Goal: Communication & Community: Answer question/provide support

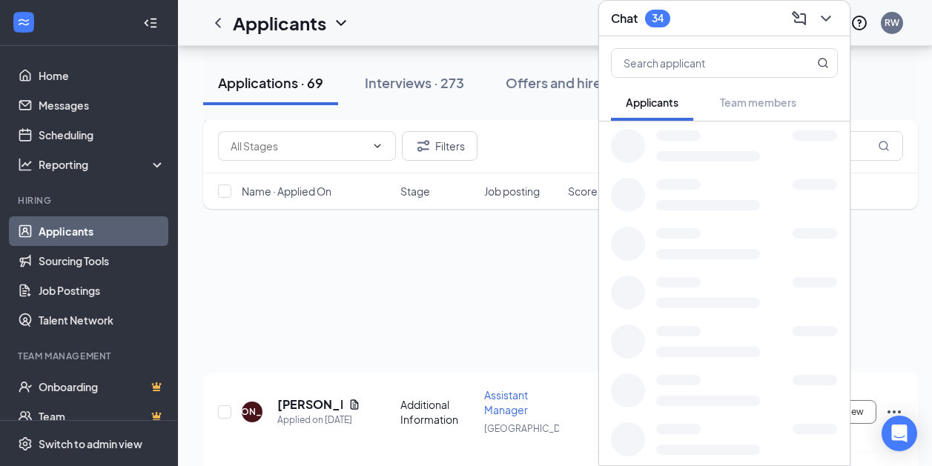
scroll to position [880, 0]
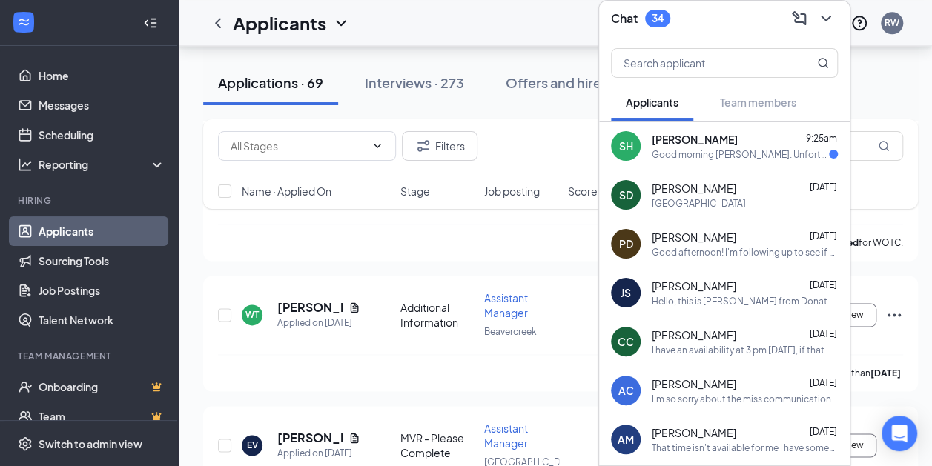
click at [740, 148] on div "Good morning [PERSON_NAME]. Unfortunately 1pm doesn't work [DATE] for me. I apo…" at bounding box center [740, 154] width 177 height 13
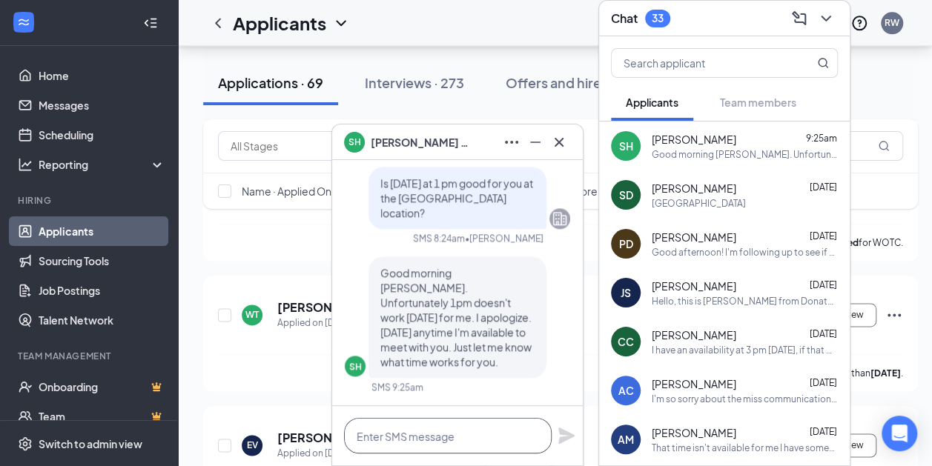
click at [424, 434] on textarea at bounding box center [448, 436] width 208 height 36
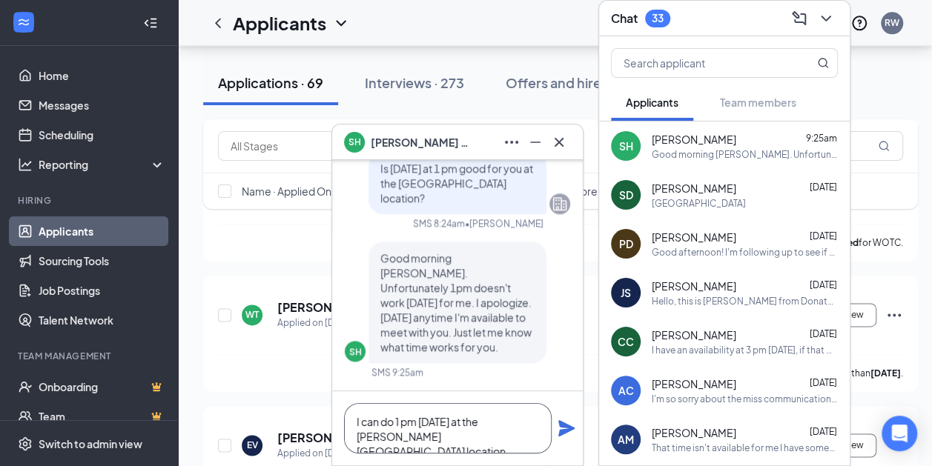
type textarea "I can do 1 pm [DATE] at the [PERSON_NAME][GEOGRAPHIC_DATA] location."
click at [558, 436] on icon "Plane" at bounding box center [566, 428] width 16 height 16
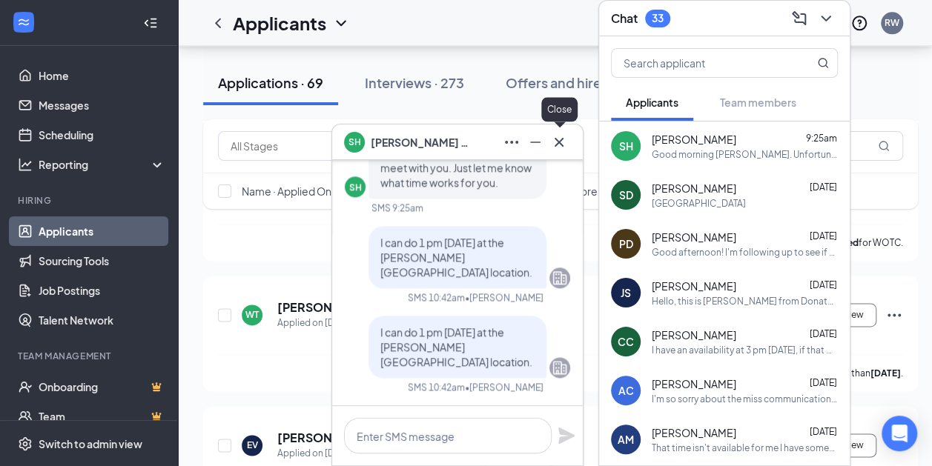
click at [561, 145] on icon "Cross" at bounding box center [559, 142] width 18 height 18
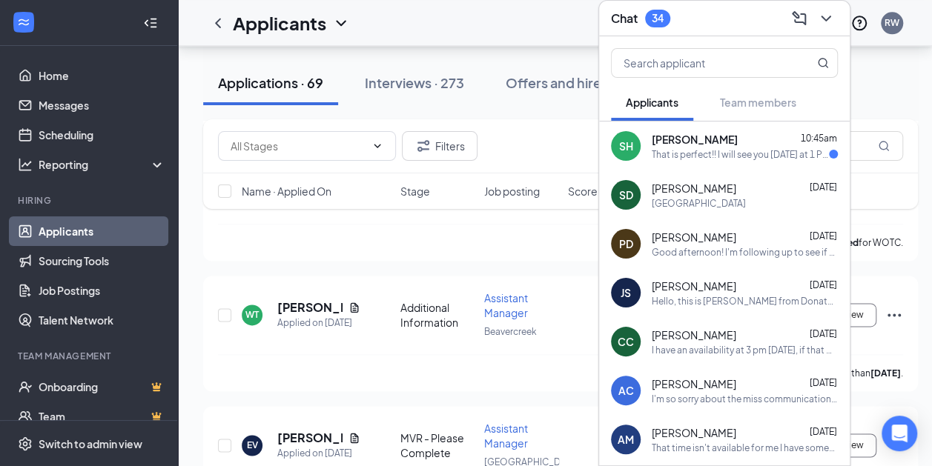
click at [707, 148] on div "That is perfect!! I will see you [DATE] at 1 PM at the [PERSON_NAME][GEOGRAPHIC…" at bounding box center [740, 154] width 177 height 13
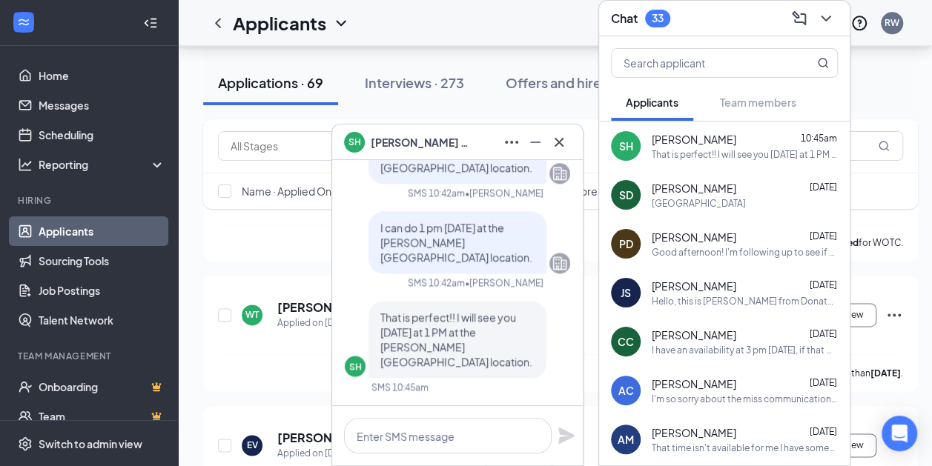
click at [826, 10] on icon "ChevronDown" at bounding box center [826, 19] width 18 height 18
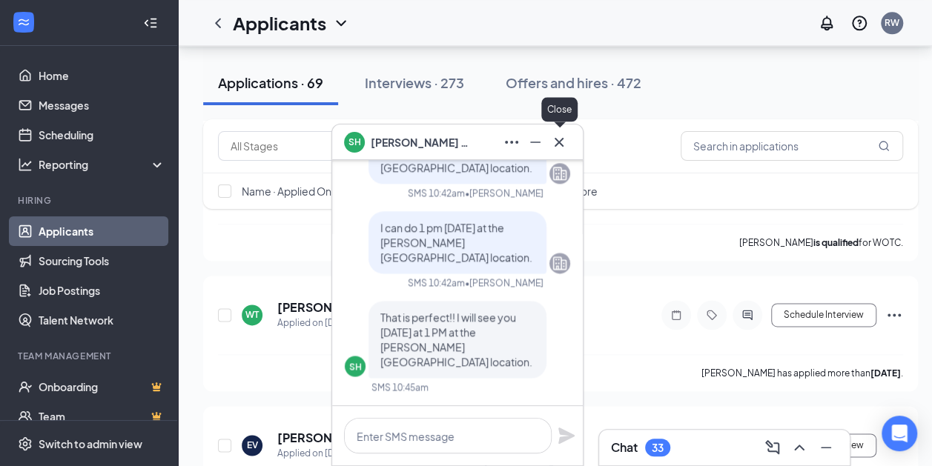
click at [560, 137] on icon "Cross" at bounding box center [559, 142] width 18 height 18
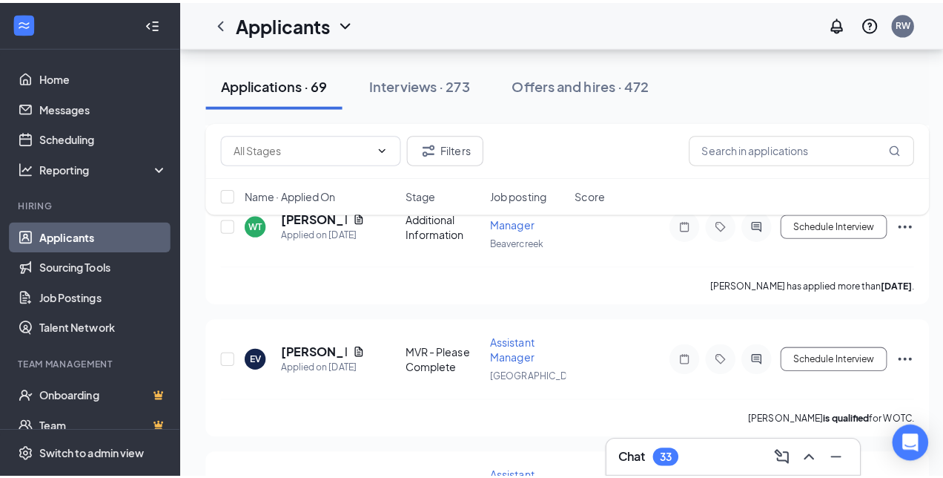
scroll to position [982, 0]
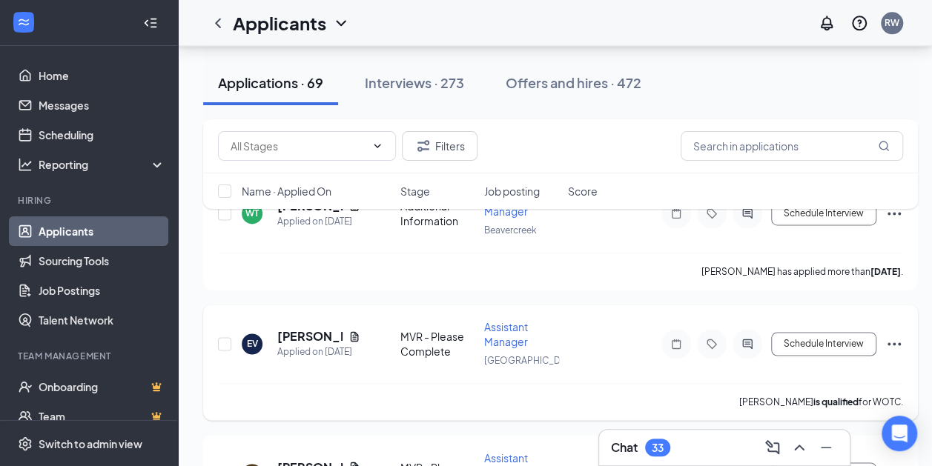
click at [747, 340] on div at bounding box center [748, 344] width 30 height 30
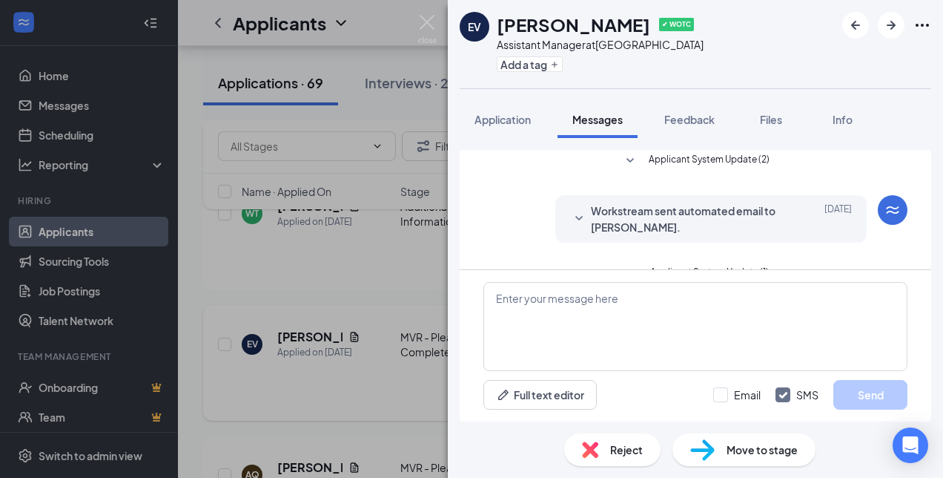
scroll to position [400, 0]
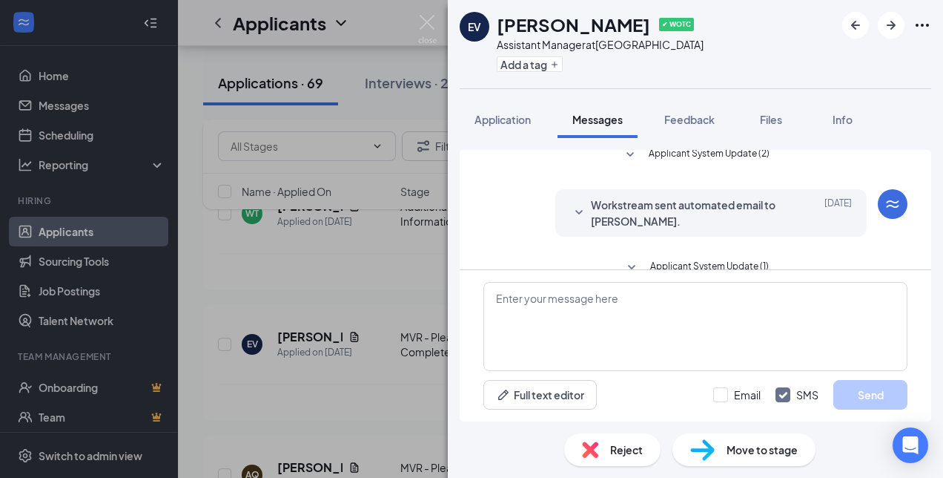
scroll to position [400, 0]
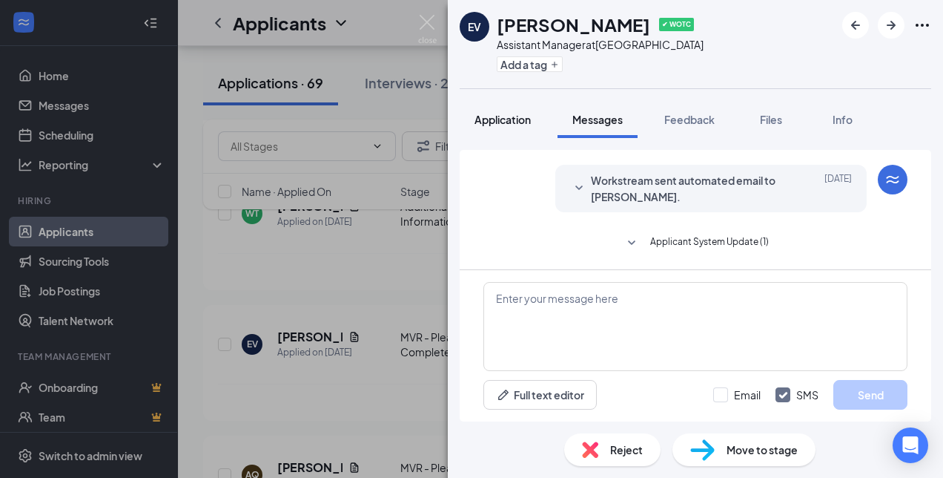
click at [501, 114] on span "Application" at bounding box center [503, 119] width 56 height 13
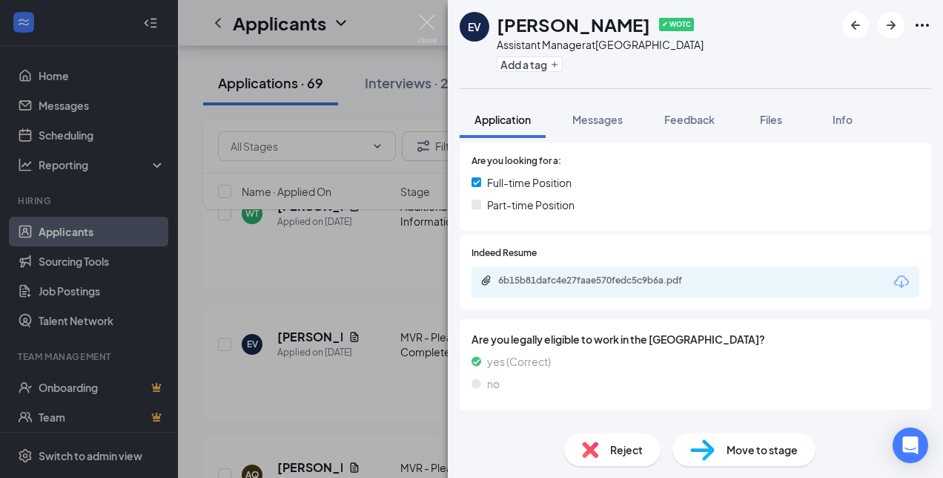
scroll to position [308, 0]
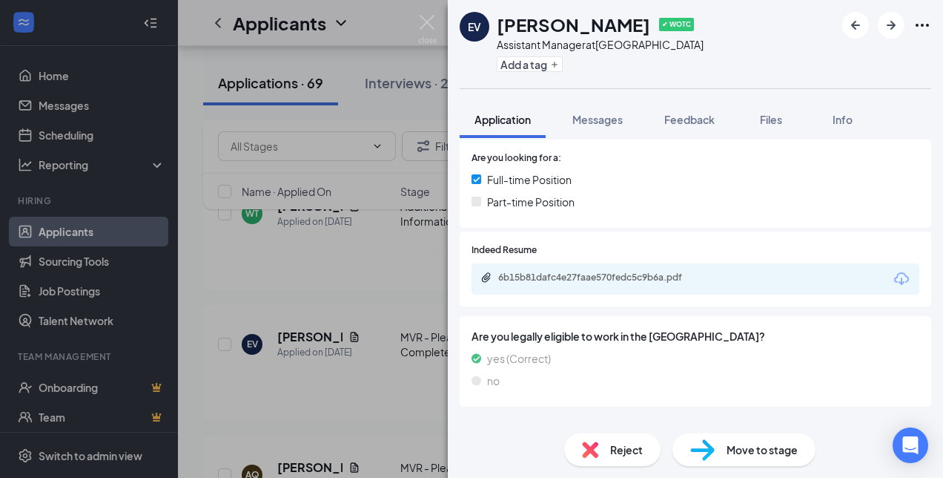
click at [893, 276] on icon "Download" at bounding box center [902, 279] width 18 height 18
click at [593, 123] on span "Messages" at bounding box center [597, 119] width 50 height 13
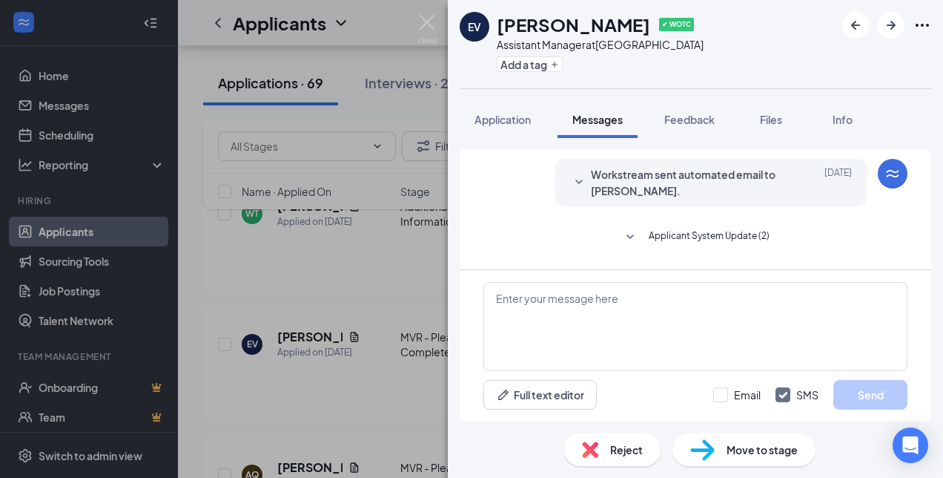
scroll to position [346, 0]
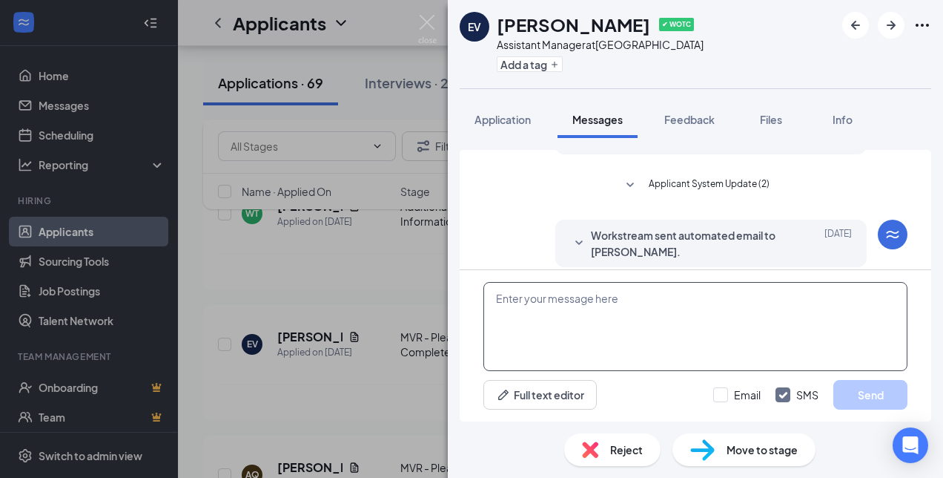
click at [583, 291] on textarea at bounding box center [695, 326] width 424 height 89
paste textarea "Hello, this is [PERSON_NAME] from Donatos Pizza. I am conducting interviews thi…"
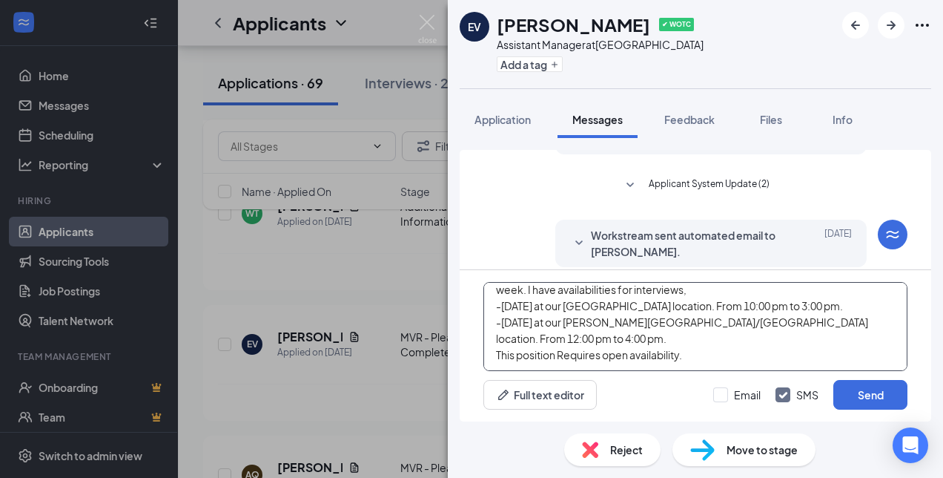
scroll to position [9, 0]
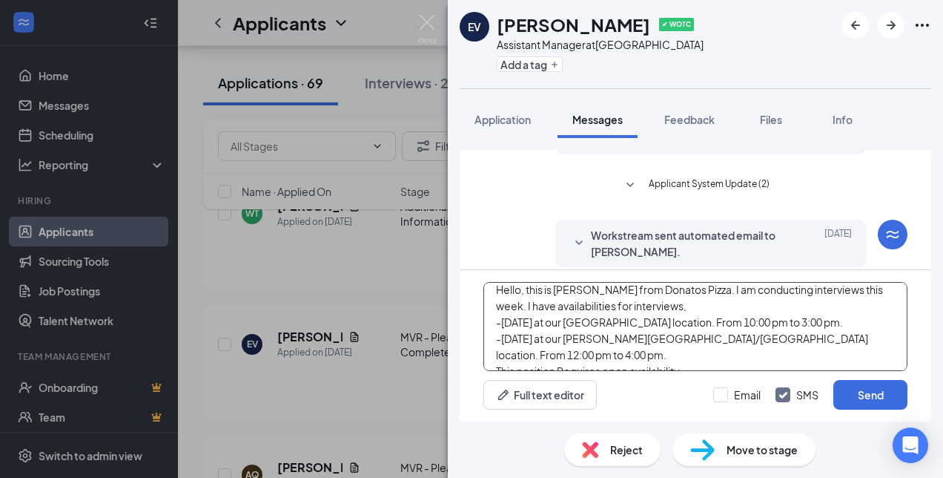
click at [807, 316] on textarea "Hello, this is [PERSON_NAME] from Donatos Pizza. I am conducting interviews thi…" at bounding box center [695, 326] width 424 height 89
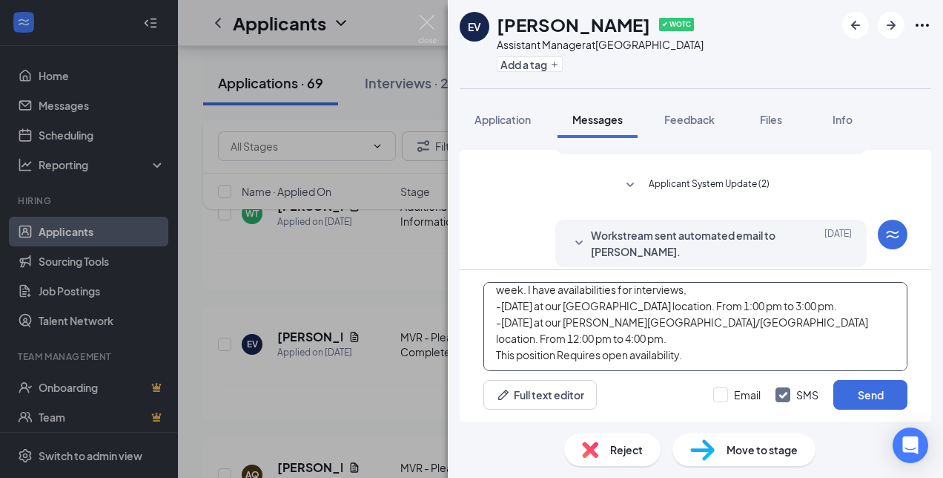
click at [728, 359] on textarea "Hello, this is [PERSON_NAME] from Donatos Pizza. I am conducting interviews thi…" at bounding box center [695, 326] width 424 height 89
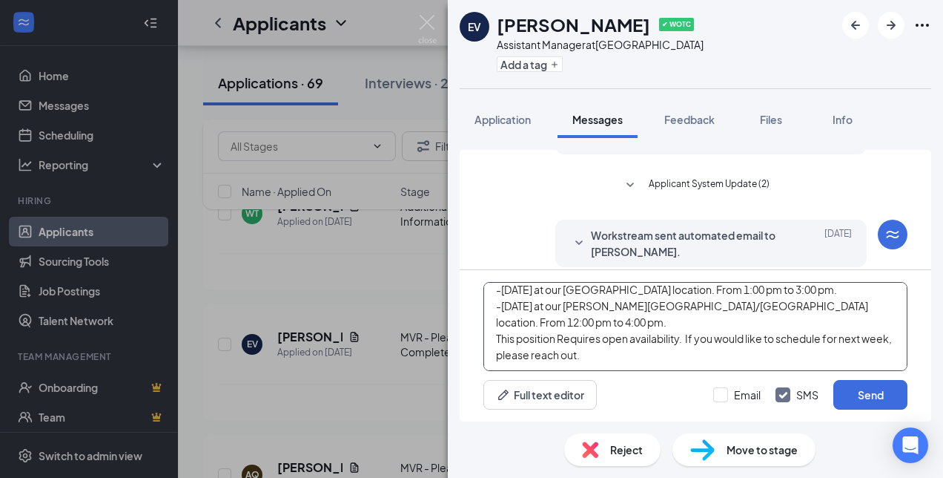
click at [623, 363] on textarea "Hello, this is [PERSON_NAME] from Donatos Pizza. I am conducting interviews thi…" at bounding box center [695, 326] width 424 height 89
type textarea "Hello, this is [PERSON_NAME] from Donatos Pizza. I am conducting interviews thi…"
click at [725, 393] on input "Email" at bounding box center [736, 394] width 47 height 15
click at [713, 387] on input "Email" at bounding box center [736, 394] width 47 height 15
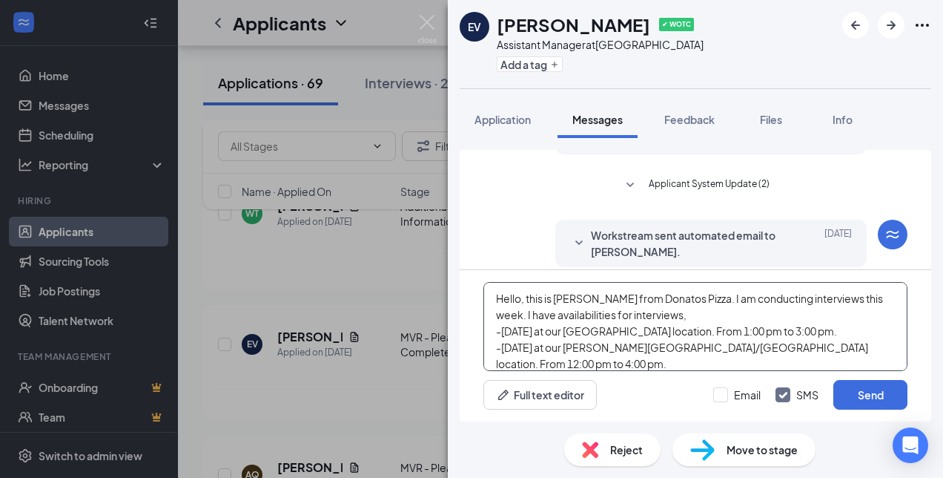
scroll to position [57, 0]
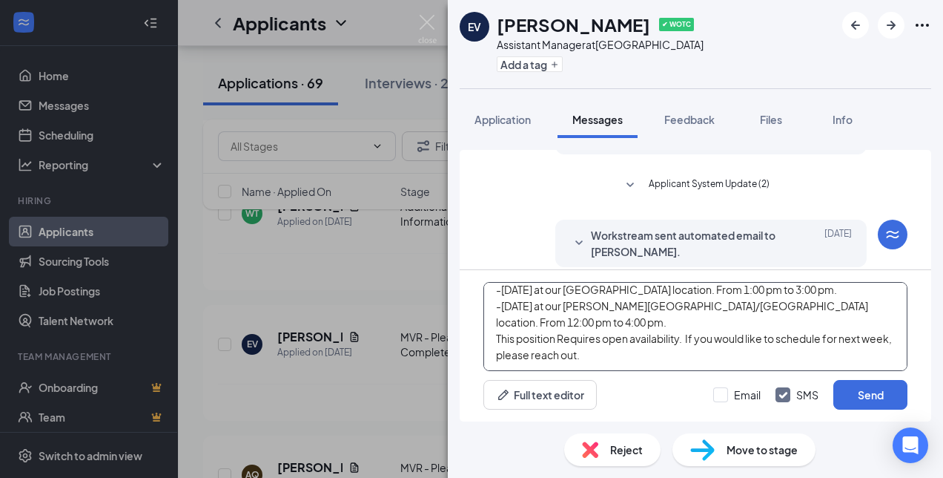
drag, startPoint x: 494, startPoint y: 301, endPoint x: 733, endPoint y: 373, distance: 250.1
click at [733, 373] on div "Hello, this is [PERSON_NAME] from Donatos Pizza. I am conducting interviews thi…" at bounding box center [696, 345] width 472 height 151
click at [720, 397] on input "Email" at bounding box center [736, 394] width 47 height 15
checkbox input "true"
click at [880, 397] on button "Send" at bounding box center [870, 395] width 74 height 30
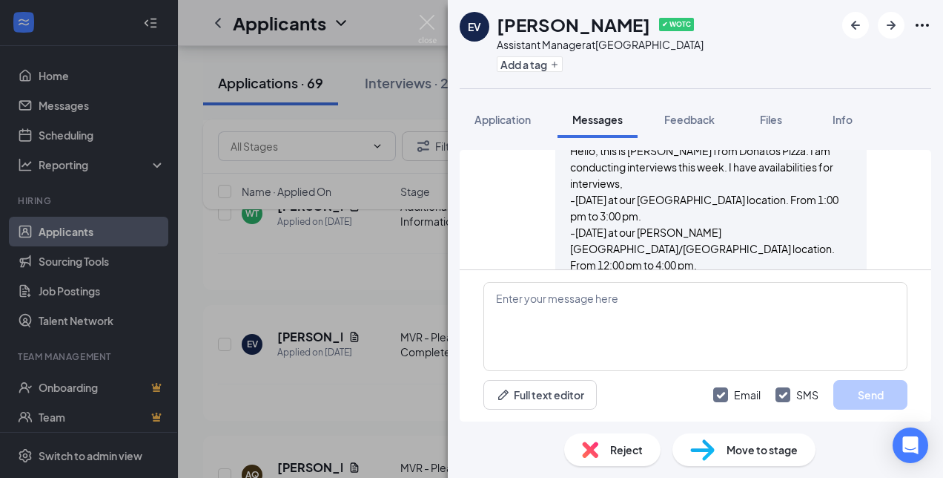
scroll to position [851, 0]
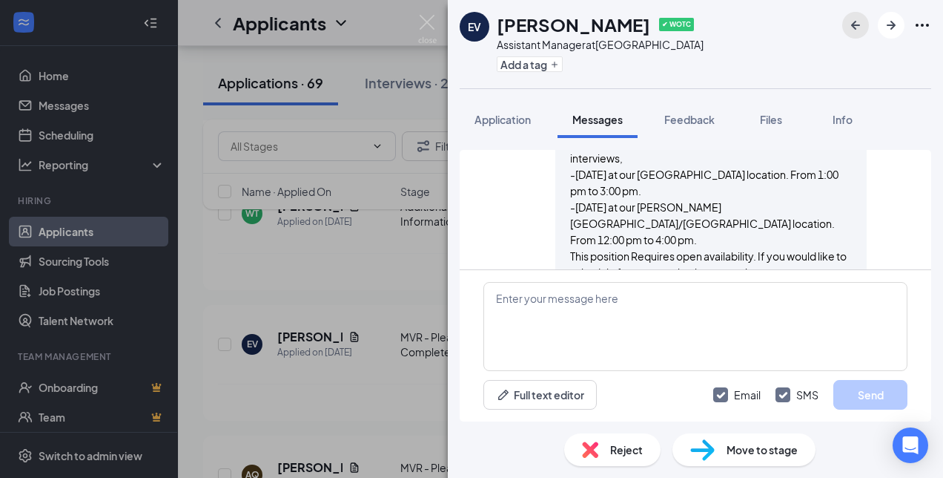
click at [860, 20] on icon "ArrowLeftNew" at bounding box center [856, 25] width 18 height 18
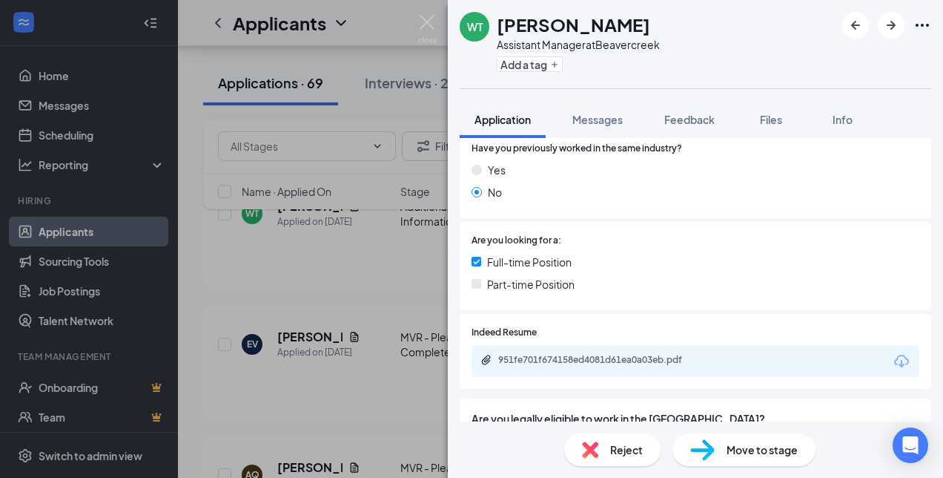
scroll to position [273, 0]
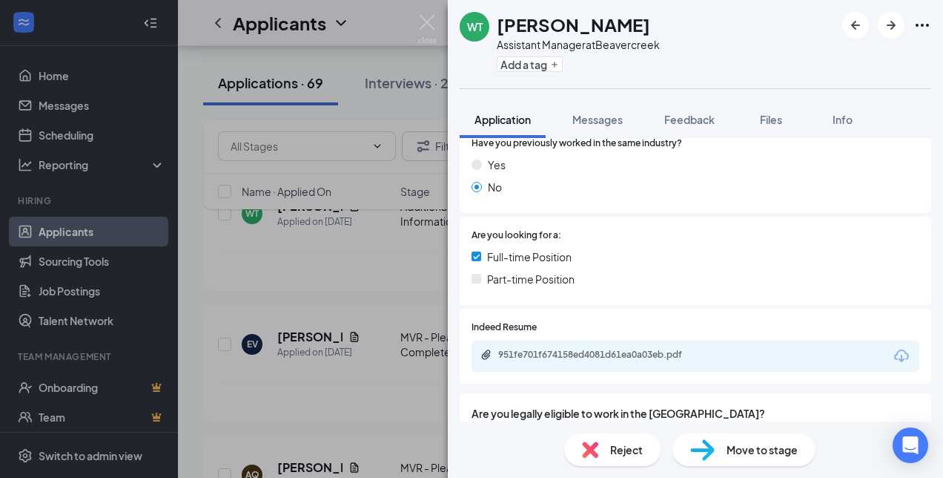
click at [894, 357] on icon "Download" at bounding box center [901, 355] width 15 height 13
click at [587, 122] on span "Messages" at bounding box center [597, 119] width 50 height 13
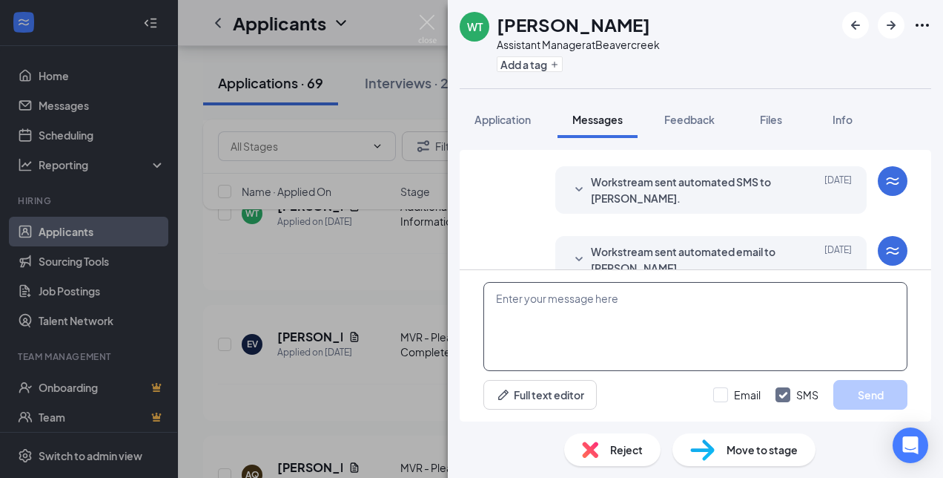
scroll to position [341, 0]
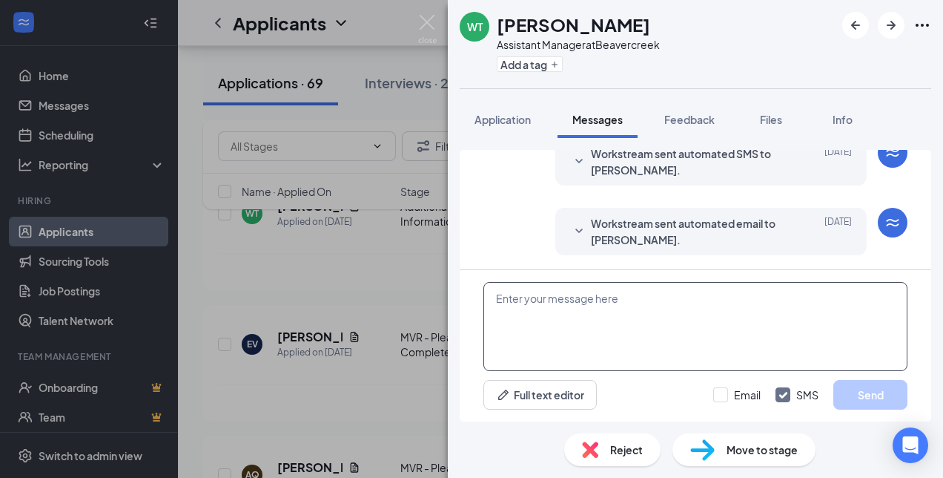
click at [512, 288] on textarea at bounding box center [695, 326] width 424 height 89
paste textarea "Hello, this is [PERSON_NAME] from Donatos Pizza. I am conducting interviews thi…"
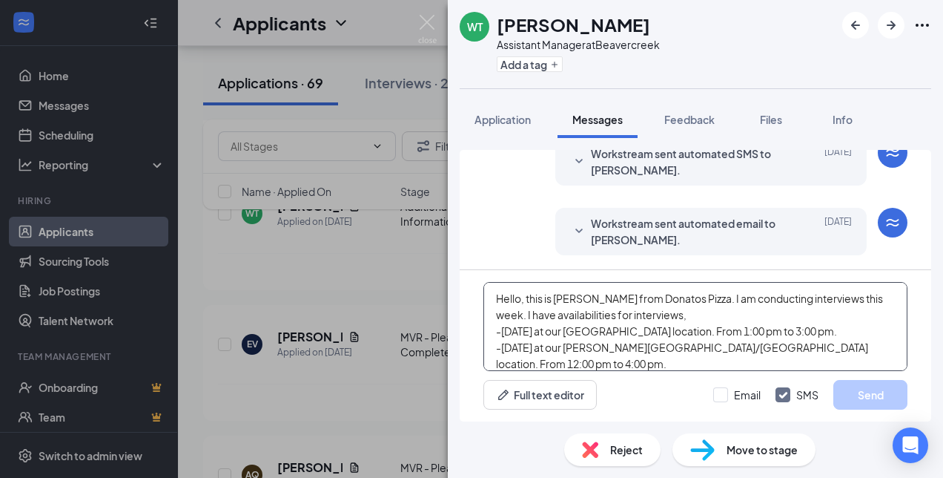
scroll to position [48, 0]
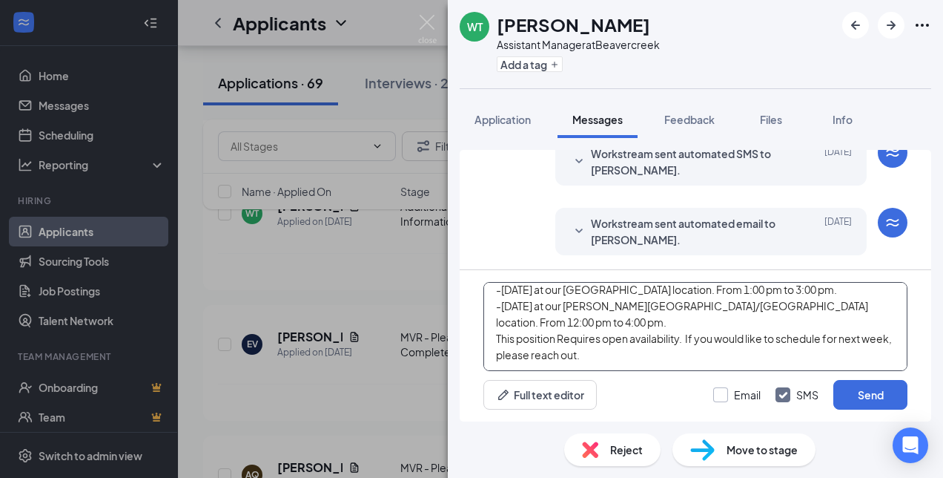
type textarea "Hello, this is [PERSON_NAME] from Donatos Pizza. I am conducting interviews thi…"
click at [721, 390] on input "Email" at bounding box center [736, 394] width 47 height 15
checkbox input "true"
click at [873, 393] on button "Send" at bounding box center [870, 395] width 74 height 30
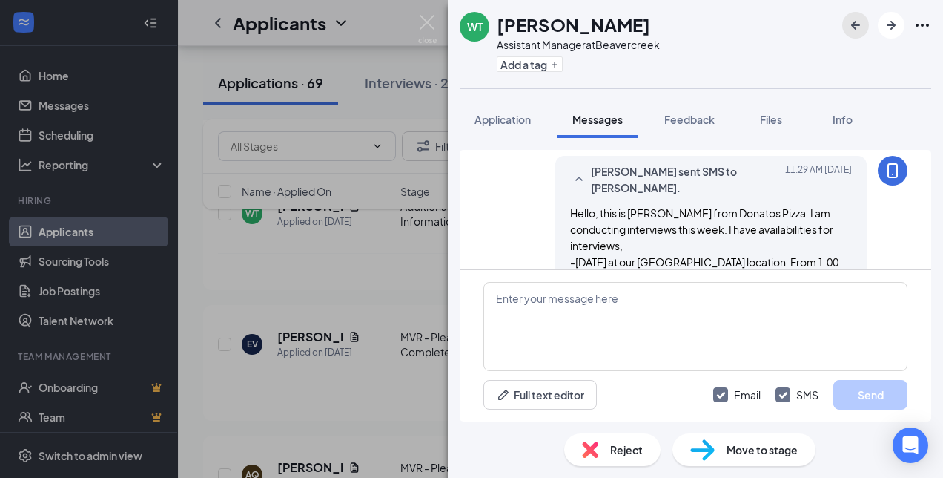
scroll to position [774, 0]
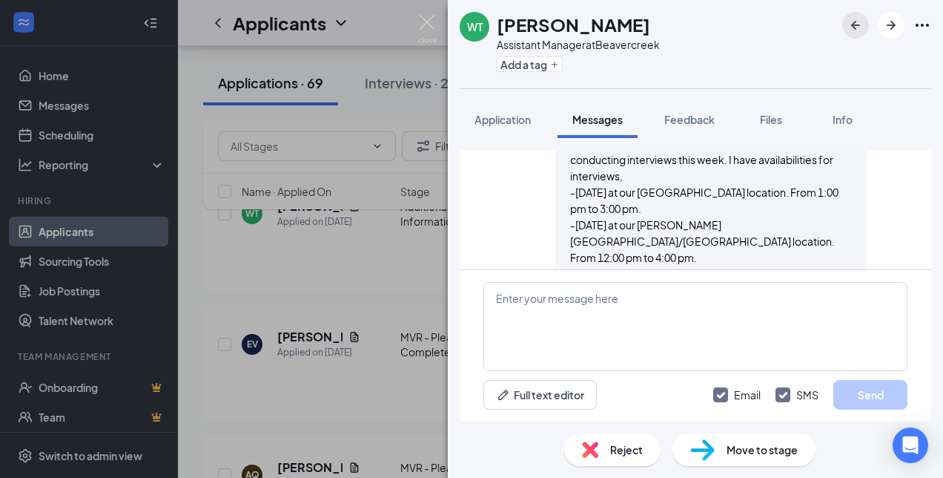
click at [865, 18] on button "button" at bounding box center [855, 25] width 27 height 27
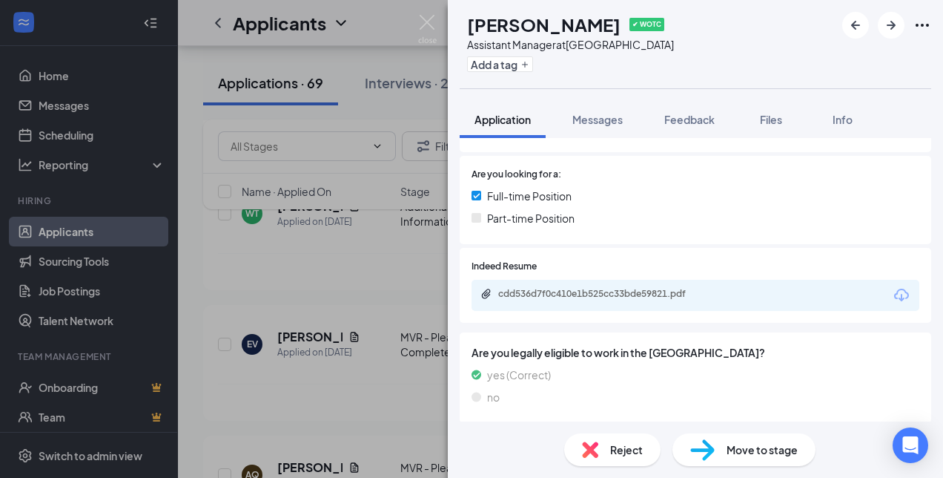
scroll to position [391, 0]
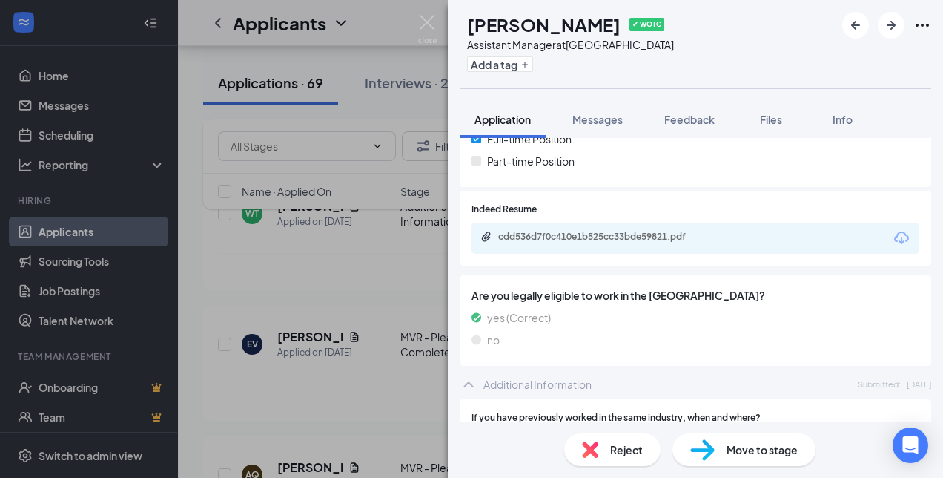
click at [902, 233] on div "cdd536d7f0c410e1b525cc33bde59821.pdf" at bounding box center [696, 237] width 448 height 31
click at [894, 234] on icon "Download" at bounding box center [901, 237] width 15 height 13
click at [862, 28] on icon "ArrowLeftNew" at bounding box center [856, 25] width 18 height 18
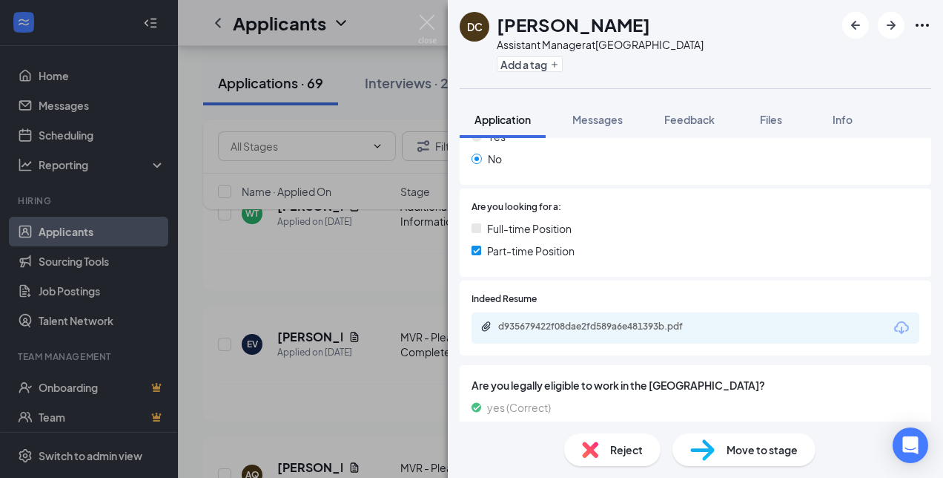
scroll to position [273, 0]
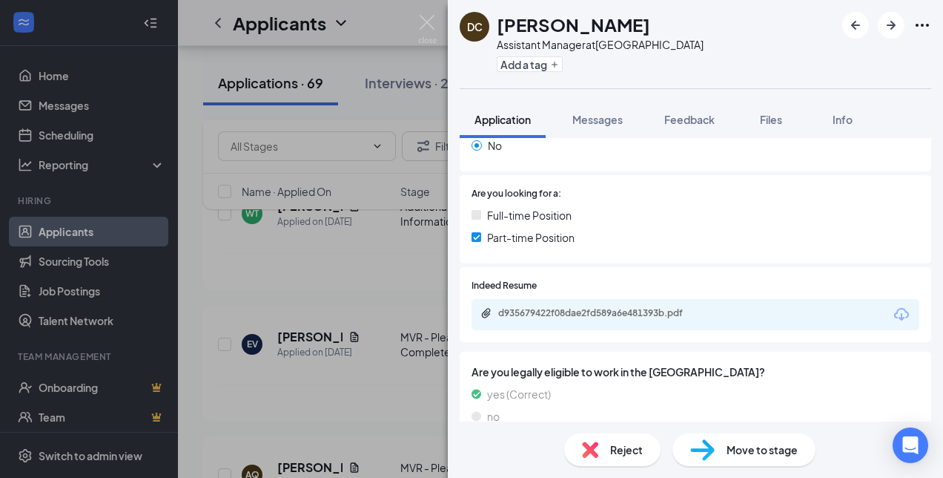
click at [893, 316] on icon "Download" at bounding box center [902, 314] width 18 height 18
click at [855, 24] on icon "ArrowLeftNew" at bounding box center [856, 25] width 18 height 18
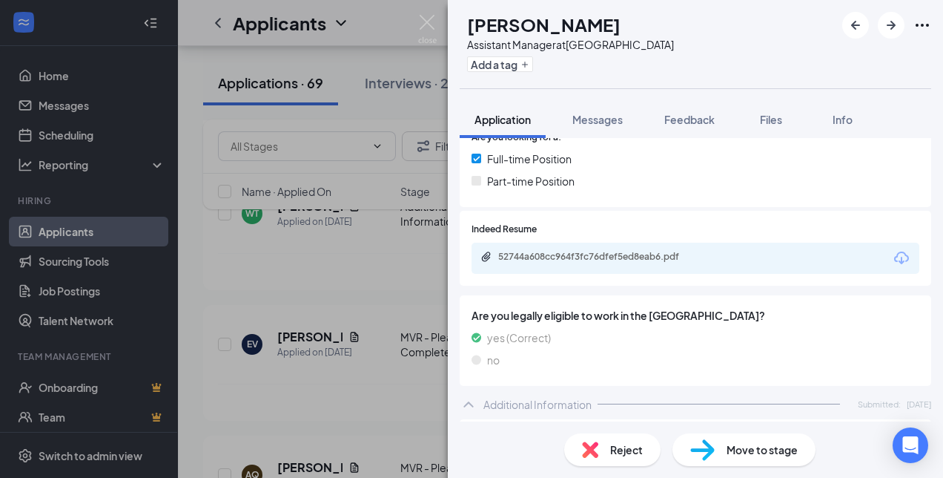
scroll to position [337, 0]
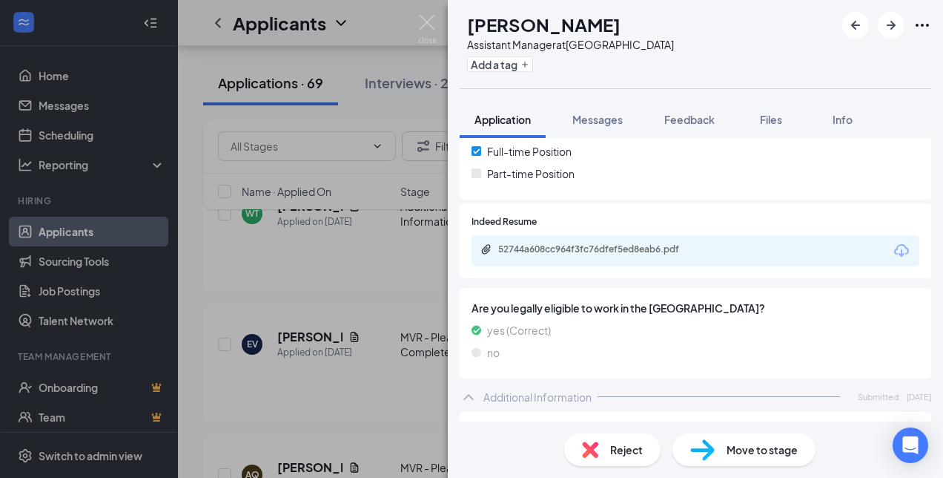
click at [893, 251] on icon "Download" at bounding box center [902, 251] width 18 height 18
click at [612, 123] on span "Messages" at bounding box center [597, 119] width 50 height 13
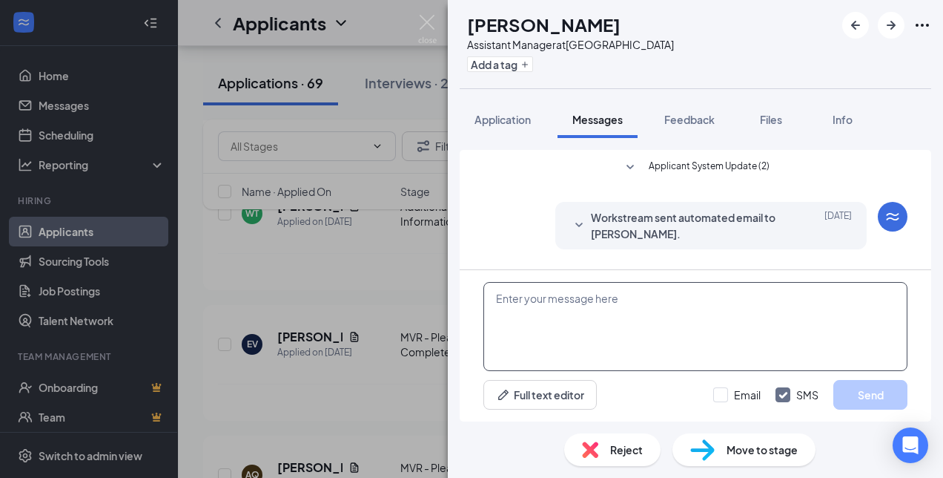
scroll to position [218, 0]
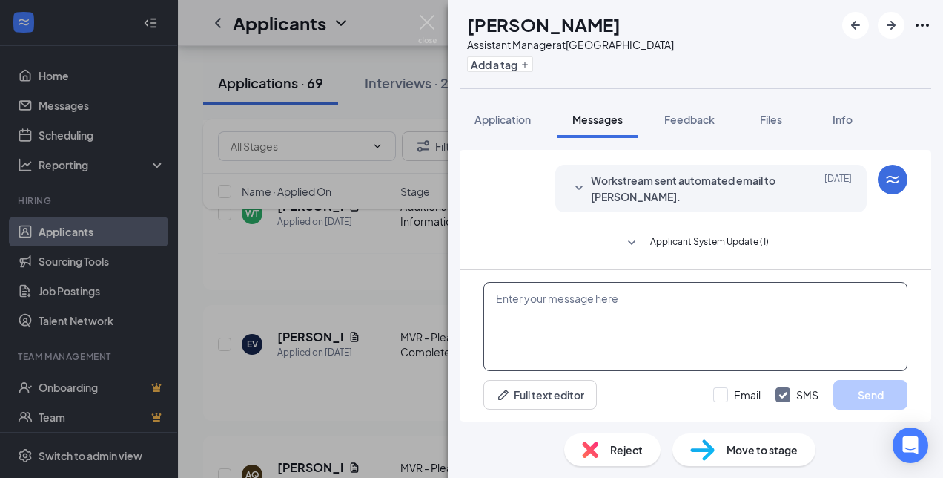
click at [601, 297] on textarea at bounding box center [695, 326] width 424 height 89
paste textarea "Hello, this is [PERSON_NAME] from Donatos Pizza. I am conducting interviews thi…"
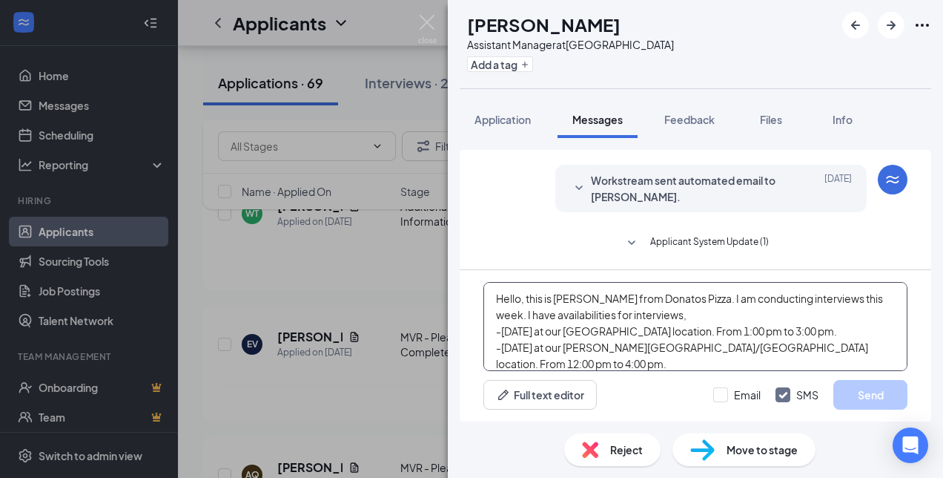
scroll to position [48, 0]
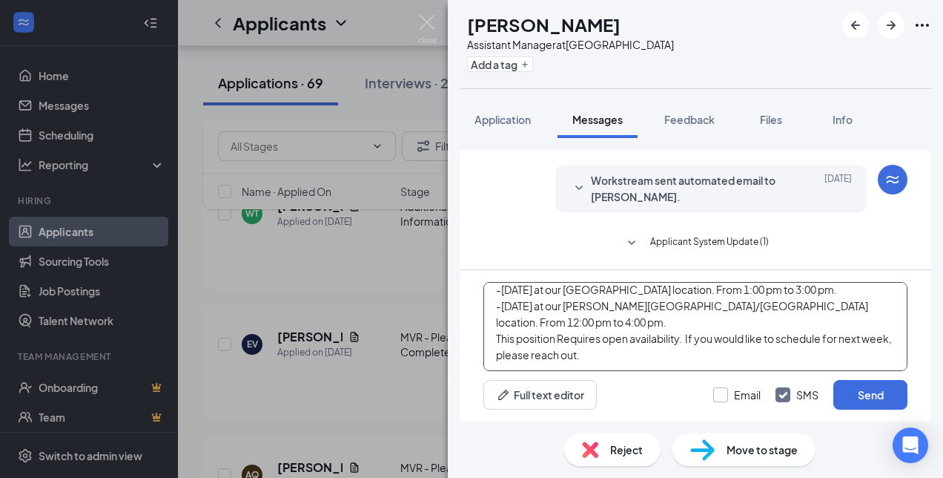
type textarea "Hello, this is [PERSON_NAME] from Donatos Pizza. I am conducting interviews thi…"
click at [727, 393] on input "Email" at bounding box center [736, 394] width 47 height 15
checkbox input "true"
click at [865, 396] on button "Send" at bounding box center [870, 395] width 74 height 30
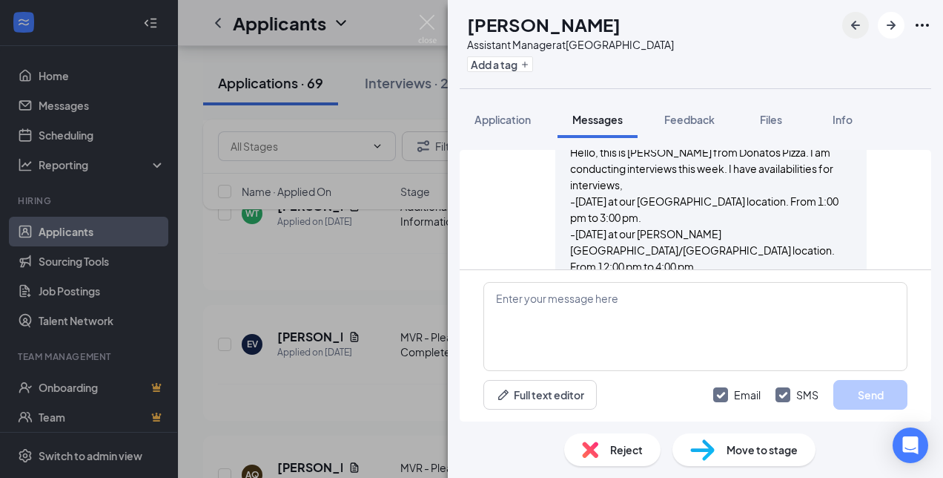
scroll to position [669, 0]
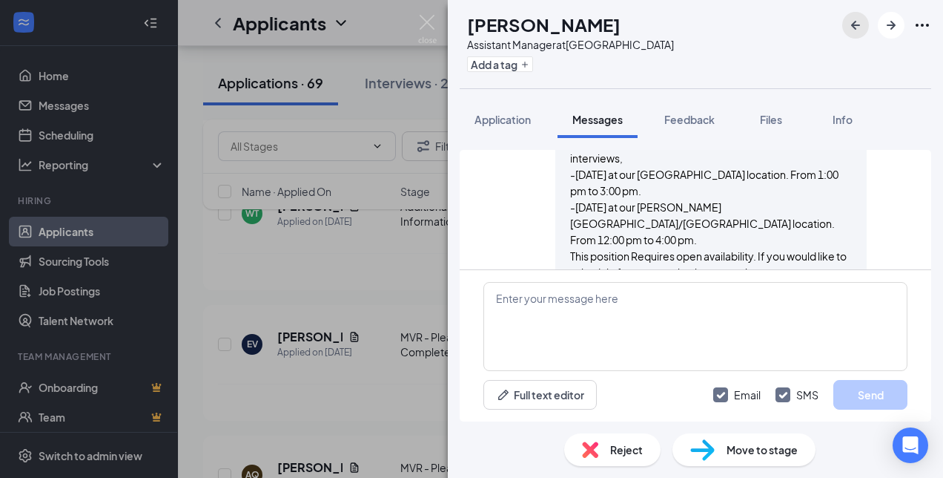
click at [854, 22] on icon "ArrowLeftNew" at bounding box center [855, 25] width 9 height 9
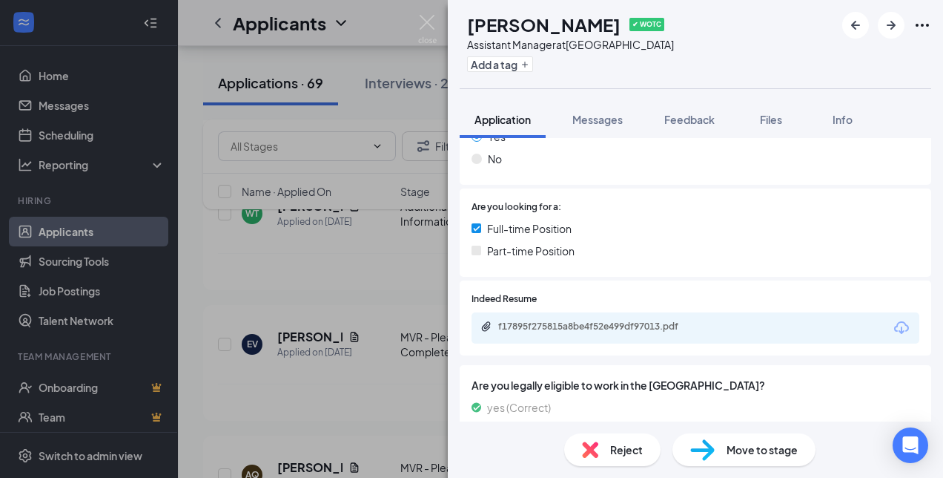
scroll to position [330, 0]
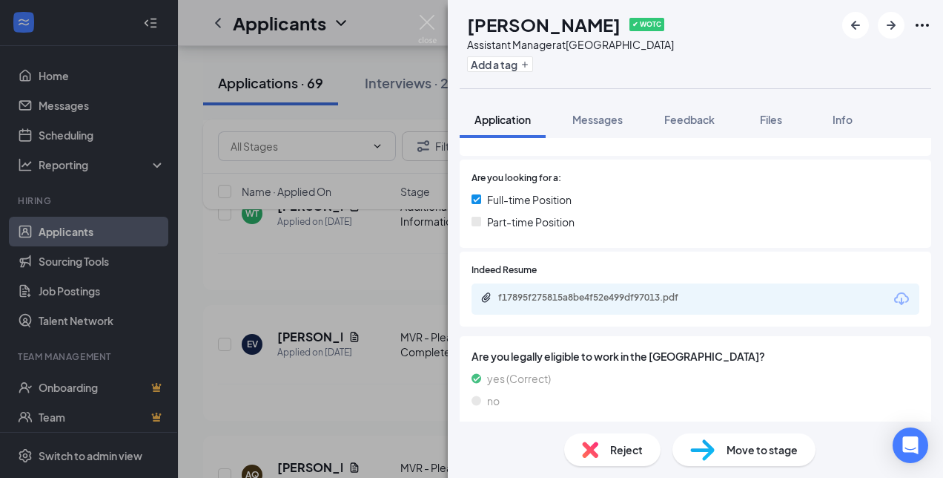
click at [894, 296] on icon "Download" at bounding box center [902, 299] width 18 height 18
click at [612, 119] on span "Messages" at bounding box center [597, 119] width 50 height 13
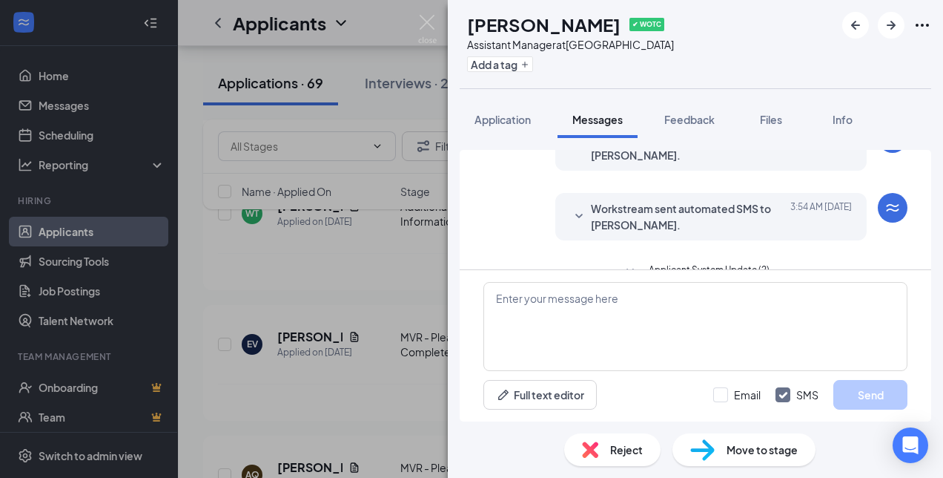
scroll to position [501, 0]
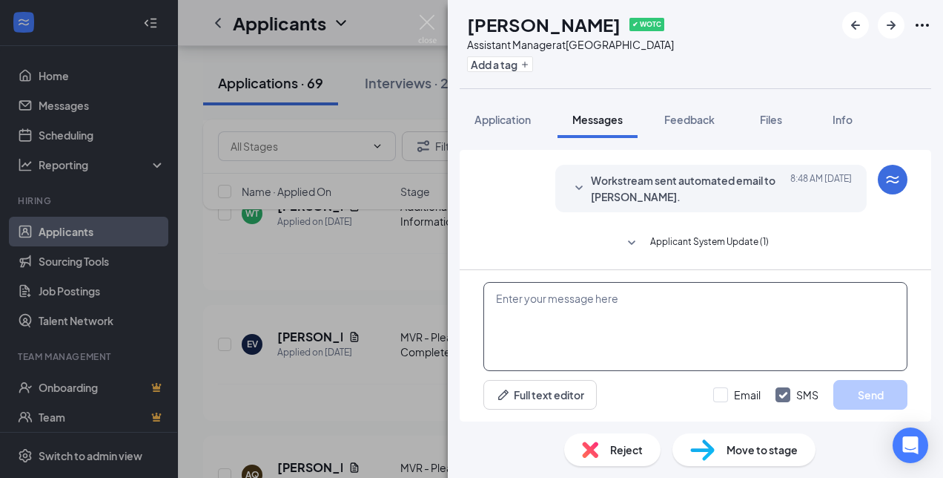
click at [526, 297] on textarea at bounding box center [695, 326] width 424 height 89
paste textarea "Hello, this is [PERSON_NAME] from Donatos Pizza. I am conducting interviews thi…"
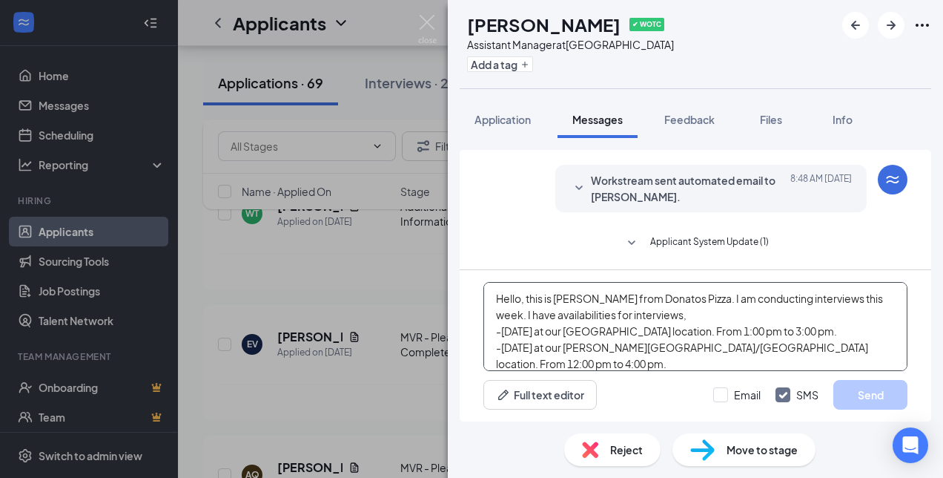
scroll to position [48, 0]
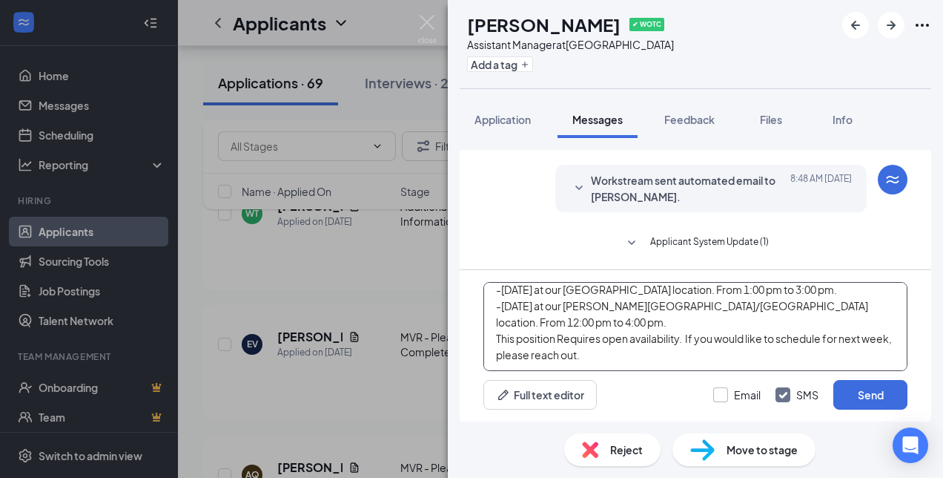
type textarea "Hello, this is [PERSON_NAME] from Donatos Pizza. I am conducting interviews thi…"
click at [727, 390] on input "Email" at bounding box center [736, 394] width 47 height 15
checkbox input "true"
click at [870, 387] on button "Send" at bounding box center [870, 395] width 74 height 30
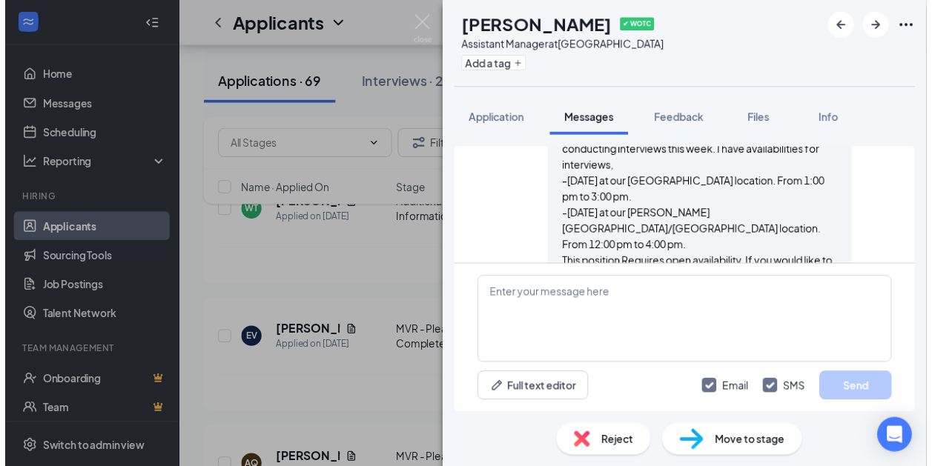
scroll to position [952, 0]
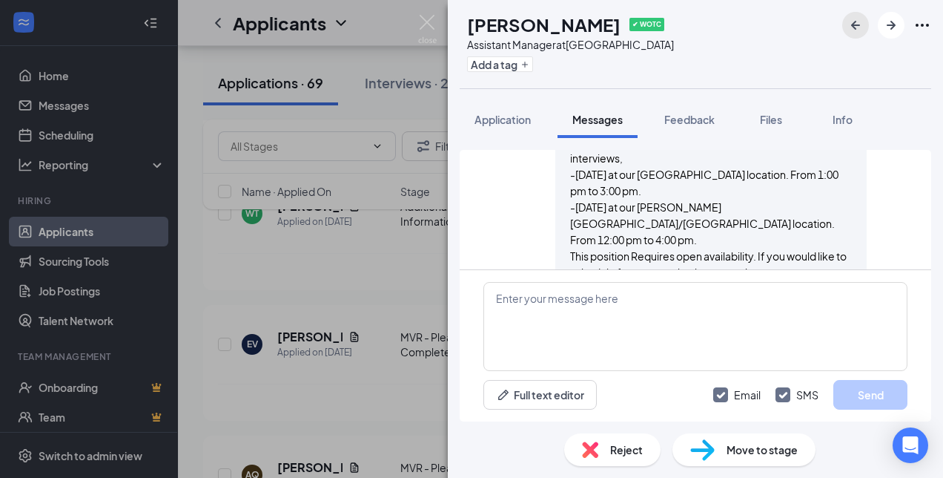
click at [856, 24] on icon "ArrowLeftNew" at bounding box center [856, 25] width 18 height 18
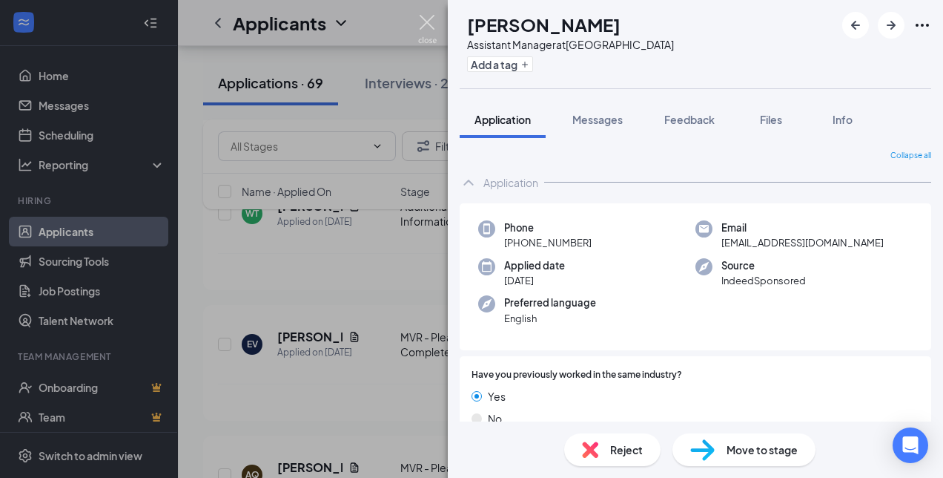
click at [430, 24] on img at bounding box center [427, 29] width 19 height 29
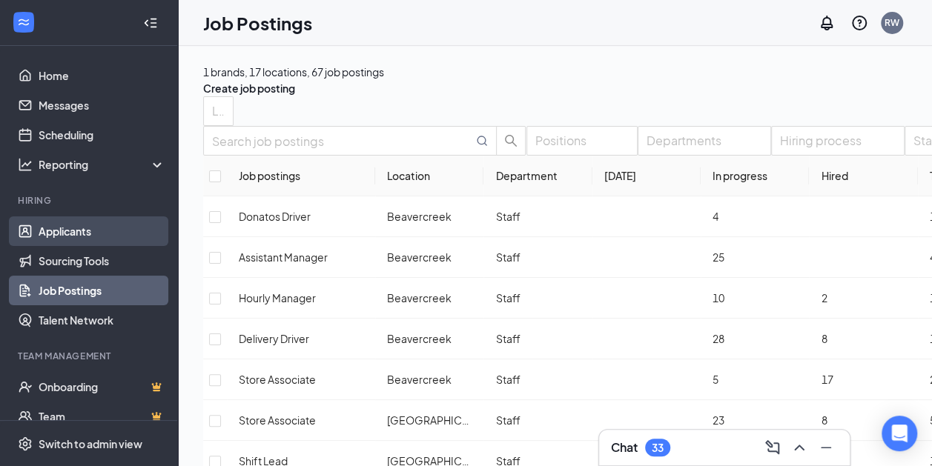
click at [73, 226] on link "Applicants" at bounding box center [102, 232] width 127 height 30
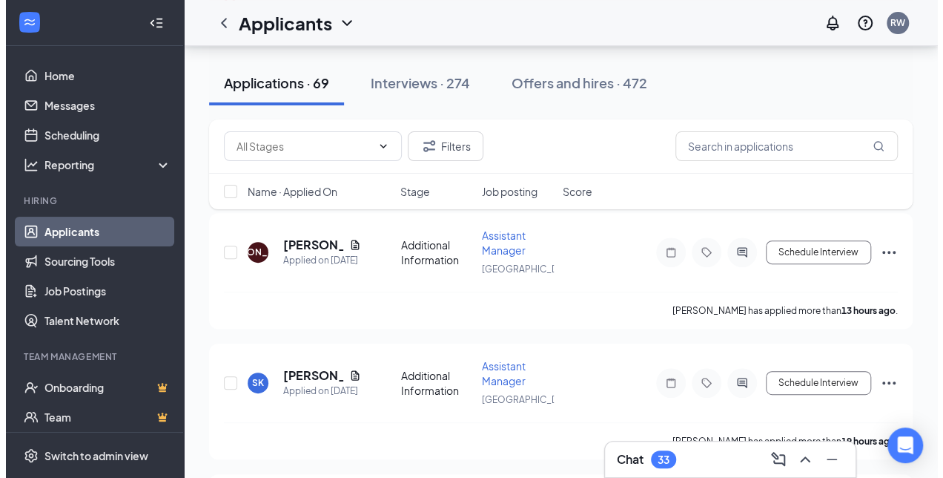
scroll to position [175, 0]
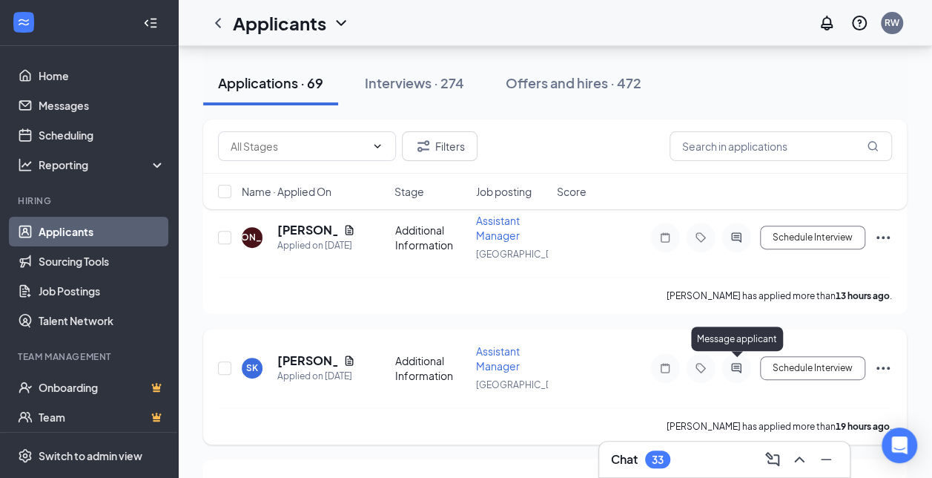
click at [737, 369] on icon "ActiveChat" at bounding box center [736, 368] width 18 height 12
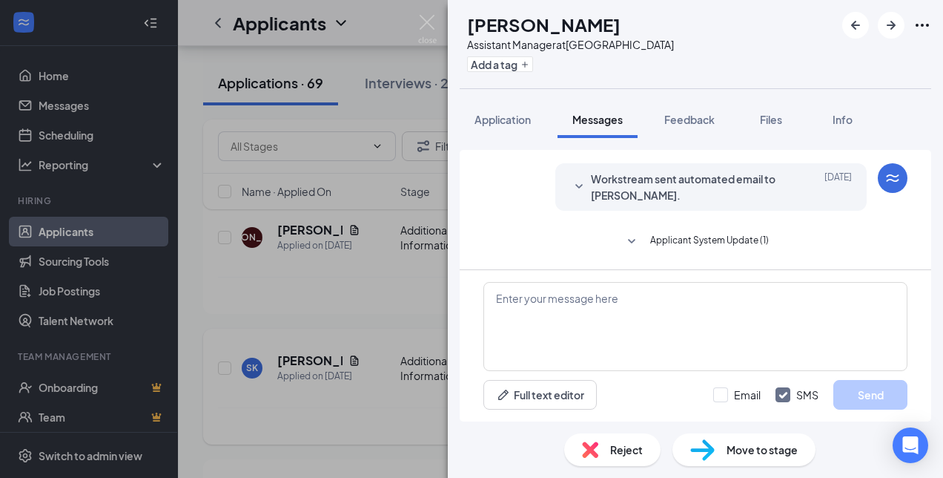
scroll to position [245, 0]
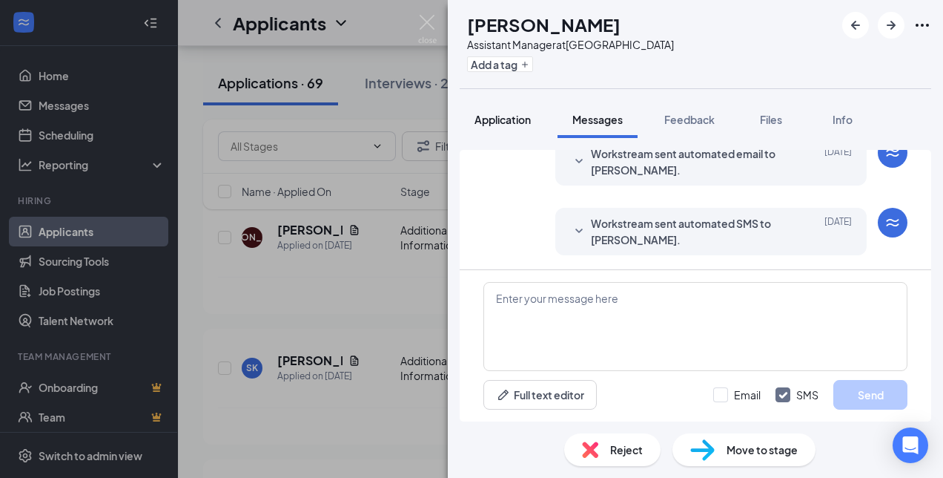
click at [508, 122] on span "Application" at bounding box center [503, 119] width 56 height 13
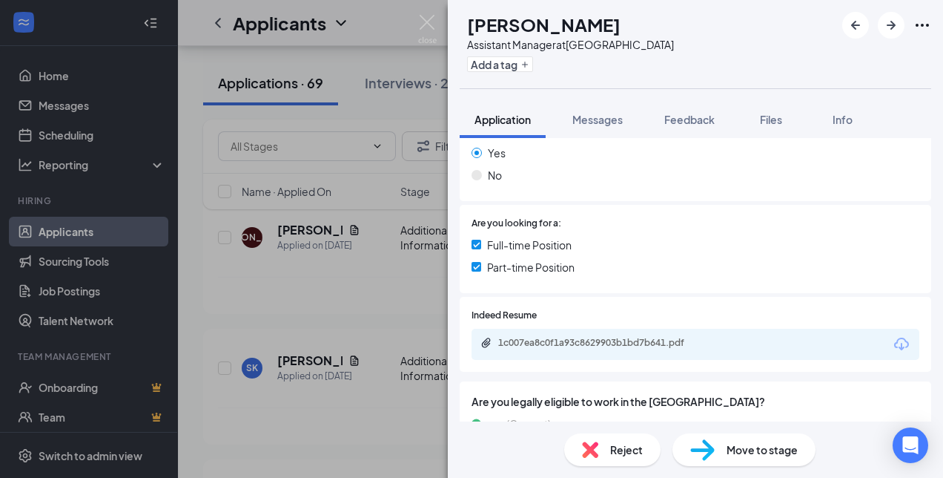
scroll to position [251, 0]
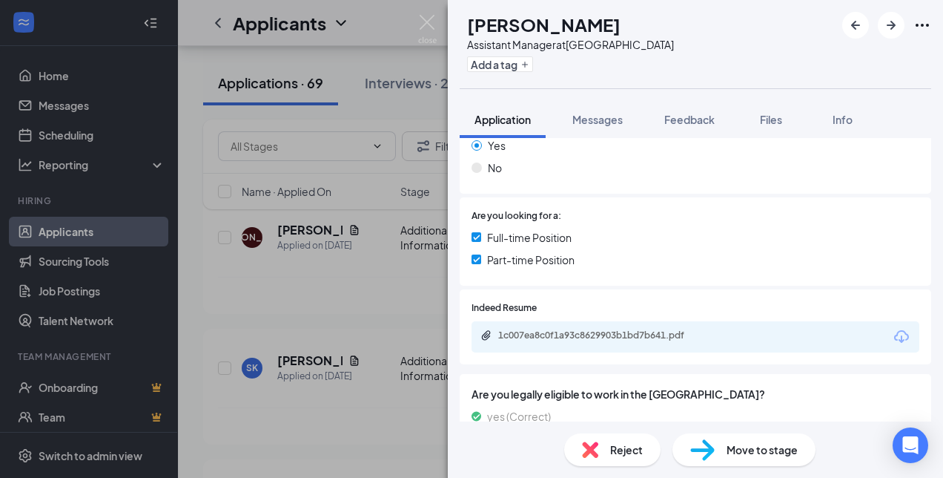
click at [893, 336] on icon "Download" at bounding box center [902, 337] width 18 height 18
click at [623, 113] on span "Messages" at bounding box center [597, 119] width 50 height 13
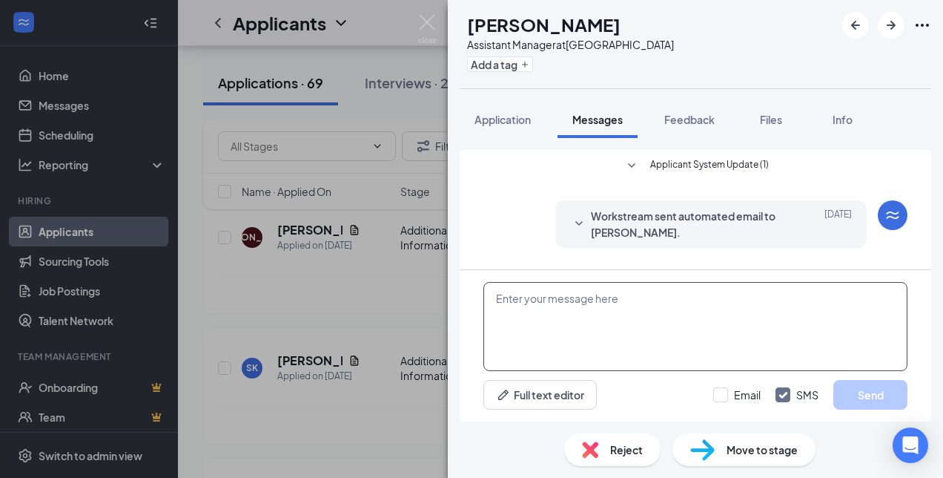
click at [618, 304] on textarea at bounding box center [695, 326] width 424 height 89
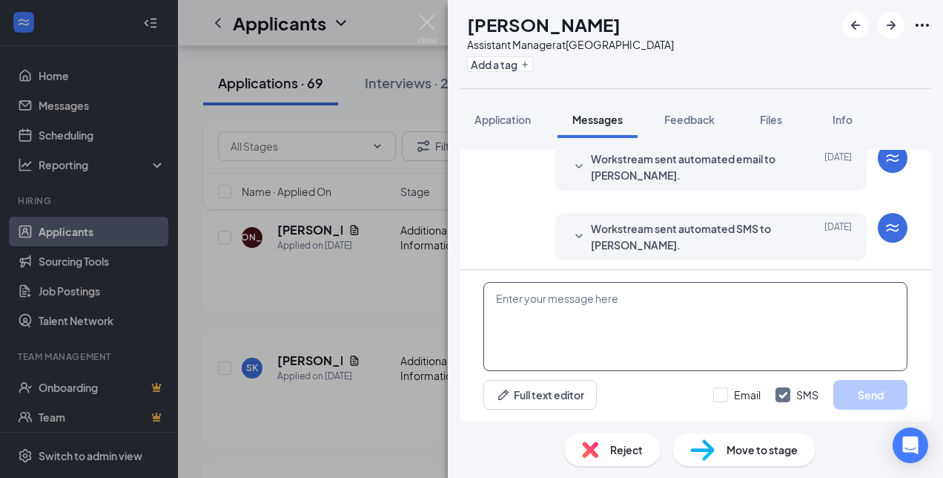
scroll to position [245, 0]
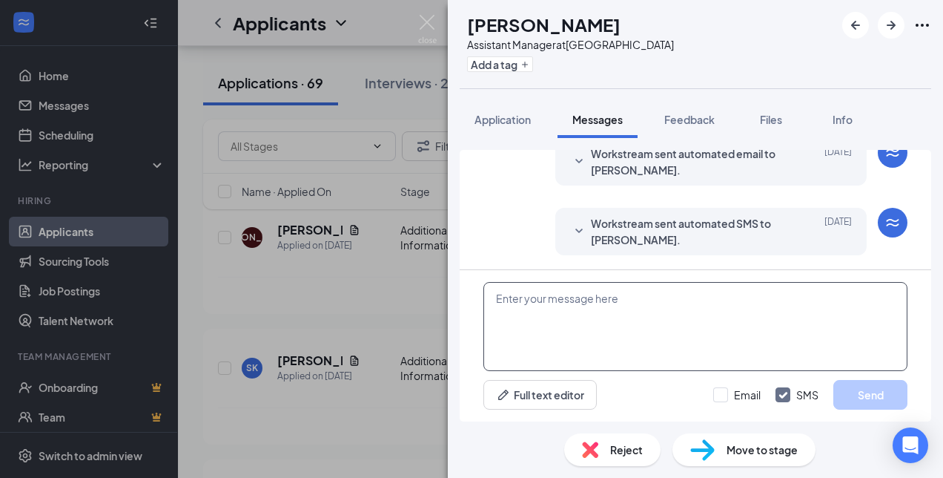
paste textarea "Hello, this is [PERSON_NAME] from Donatos Pizza. I am conducting interviews thi…"
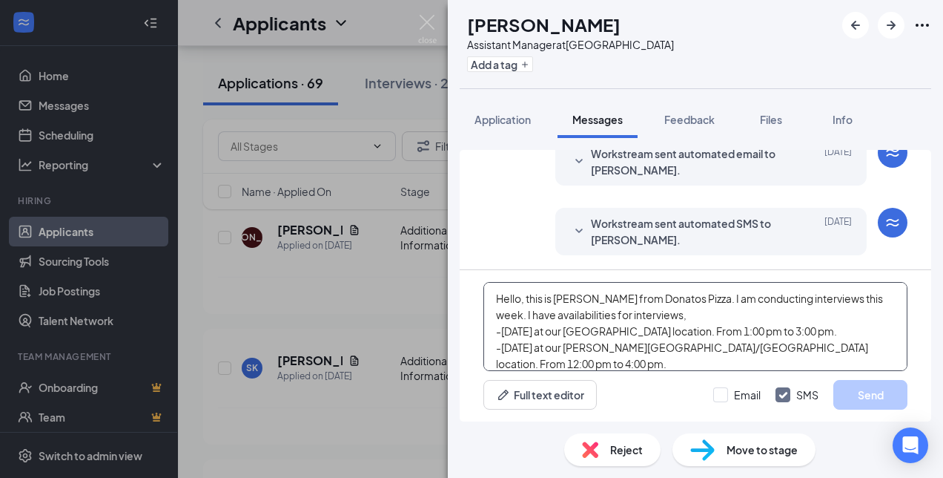
scroll to position [48, 0]
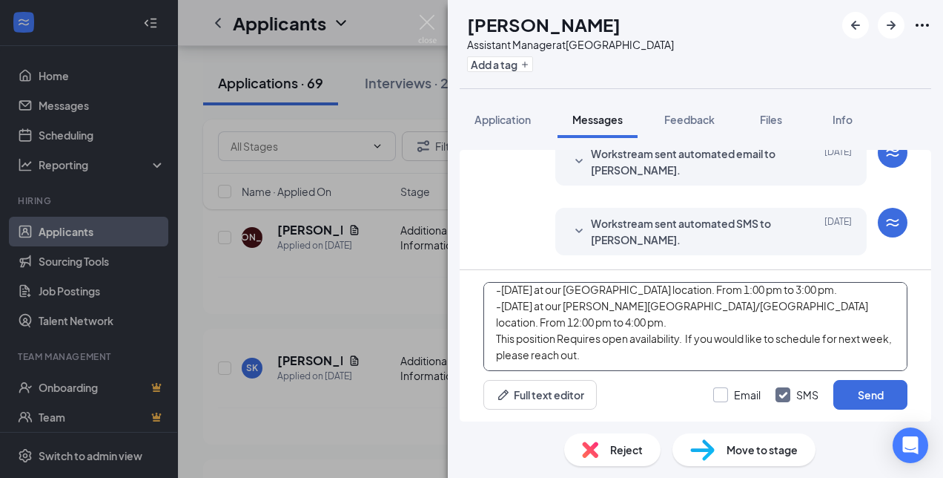
type textarea "Hello, this is [PERSON_NAME] from Donatos Pizza. I am conducting interviews thi…"
click at [725, 399] on input "Email" at bounding box center [736, 394] width 47 height 15
checkbox input "true"
click at [877, 400] on button "Send" at bounding box center [870, 395] width 74 height 30
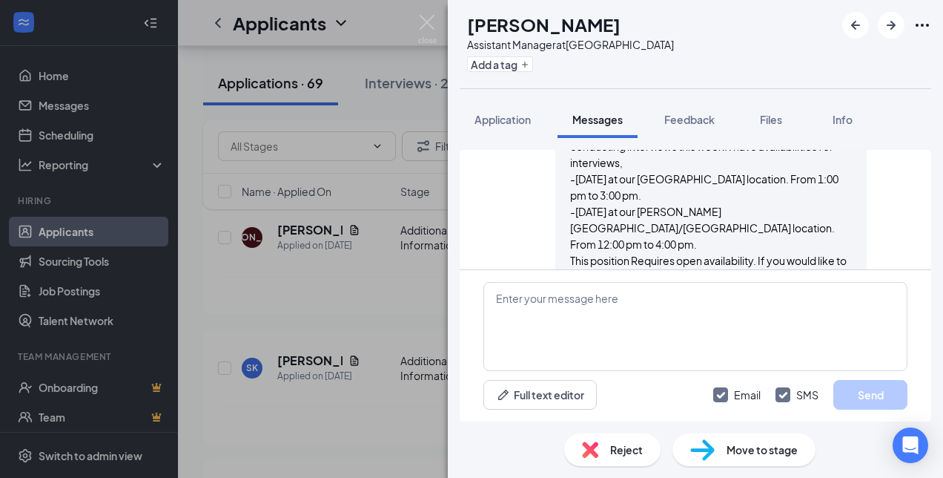
scroll to position [696, 0]
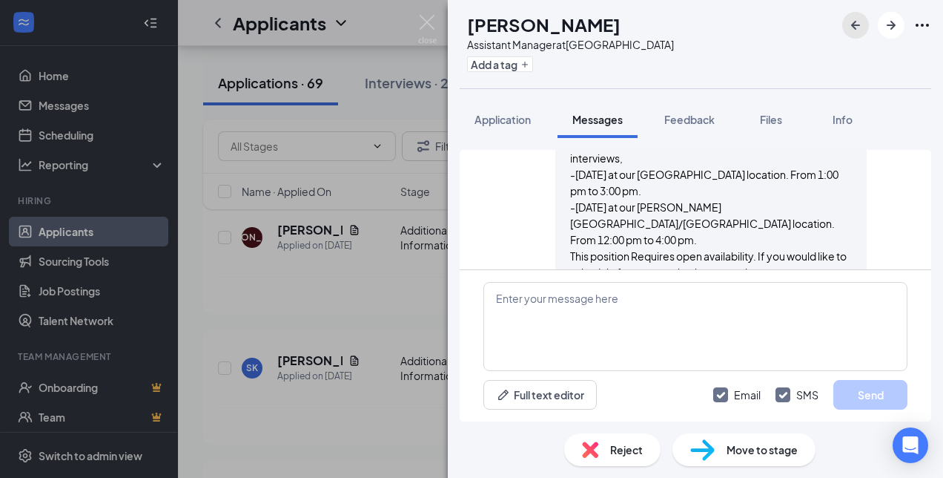
click at [856, 26] on icon "ArrowLeftNew" at bounding box center [856, 25] width 18 height 18
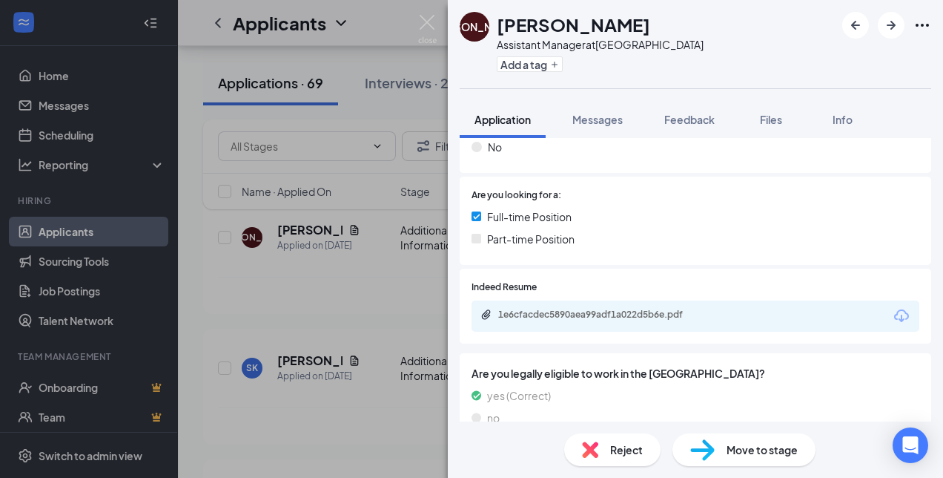
scroll to position [280, 0]
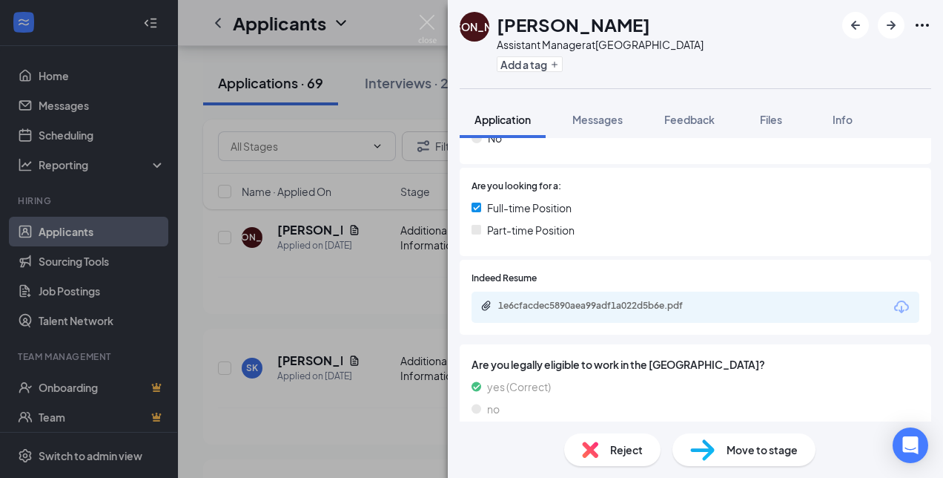
click at [894, 308] on icon "Download" at bounding box center [901, 306] width 15 height 13
click at [598, 127] on button "Messages" at bounding box center [598, 119] width 80 height 37
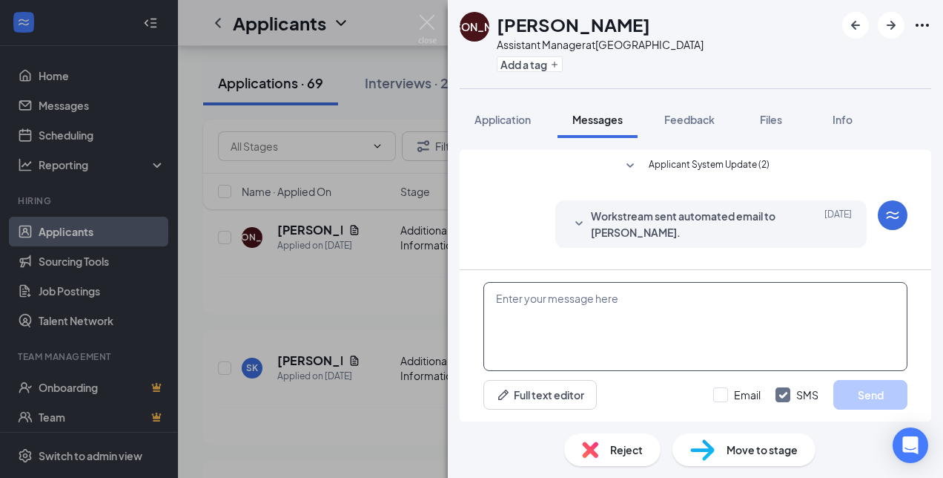
scroll to position [202, 0]
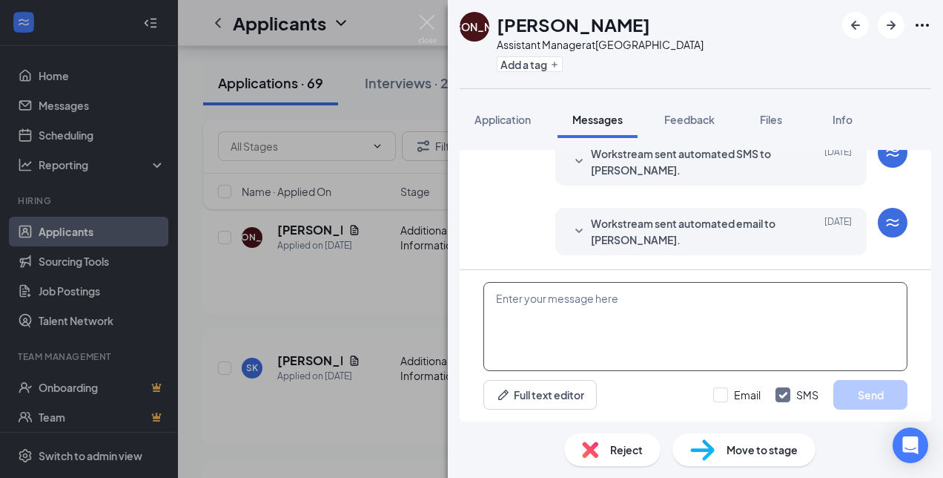
drag, startPoint x: 576, startPoint y: 313, endPoint x: 538, endPoint y: 303, distance: 39.0
click at [538, 303] on textarea at bounding box center [695, 326] width 424 height 89
click at [725, 389] on input "Email" at bounding box center [736, 394] width 47 height 15
checkbox input "true"
click at [586, 292] on textarea at bounding box center [695, 326] width 424 height 89
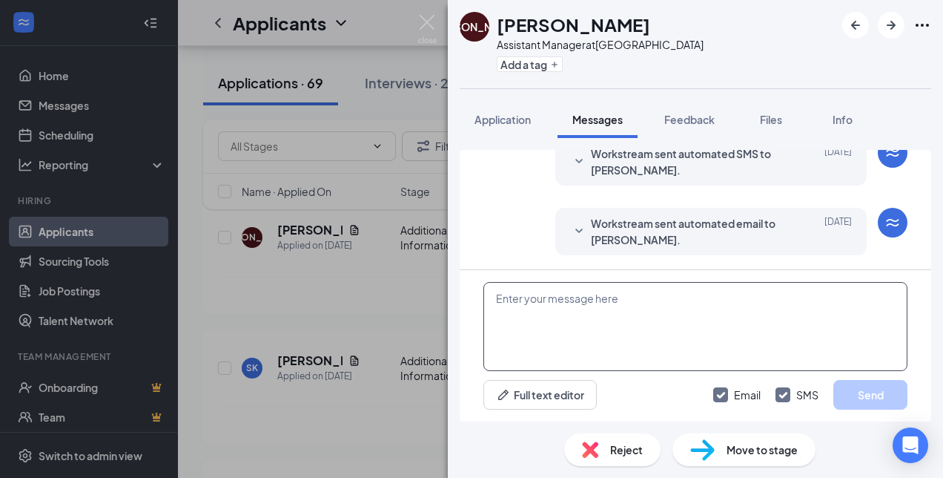
paste textarea "Hello, this is [PERSON_NAME] from Donatos Pizza. I am conducting interviews thi…"
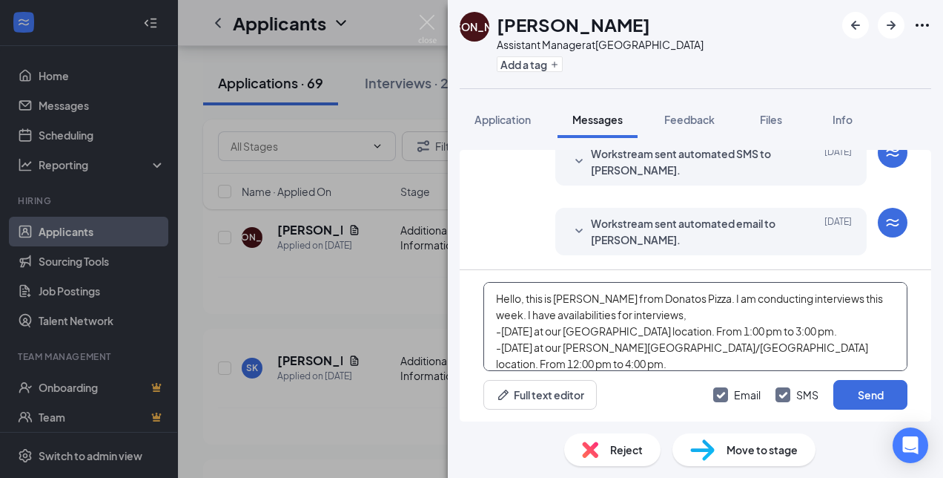
scroll to position [48, 0]
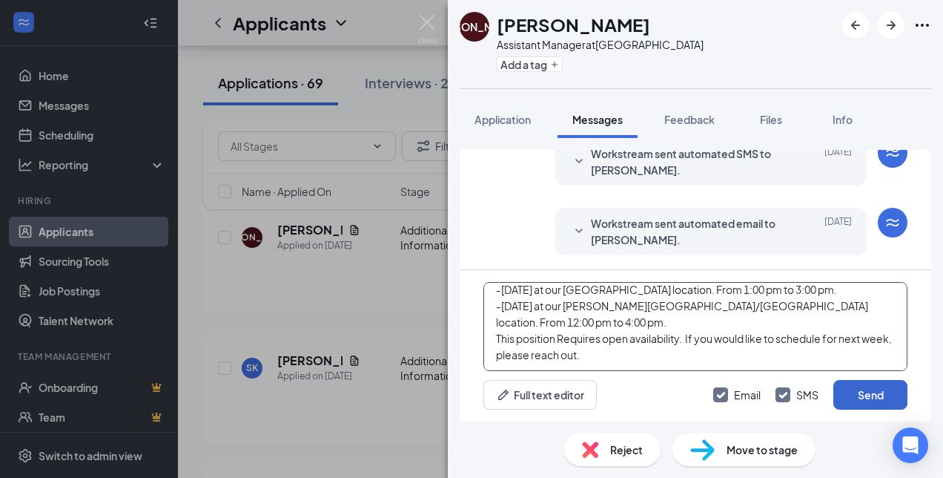
type textarea "Hello, this is [PERSON_NAME] from Donatos Pizza. I am conducting interviews thi…"
click at [867, 387] on button "Send" at bounding box center [870, 395] width 74 height 30
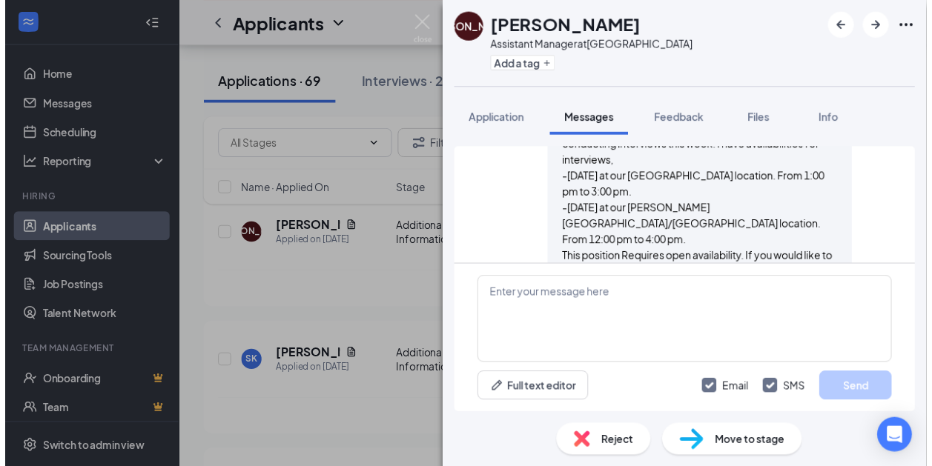
scroll to position [653, 0]
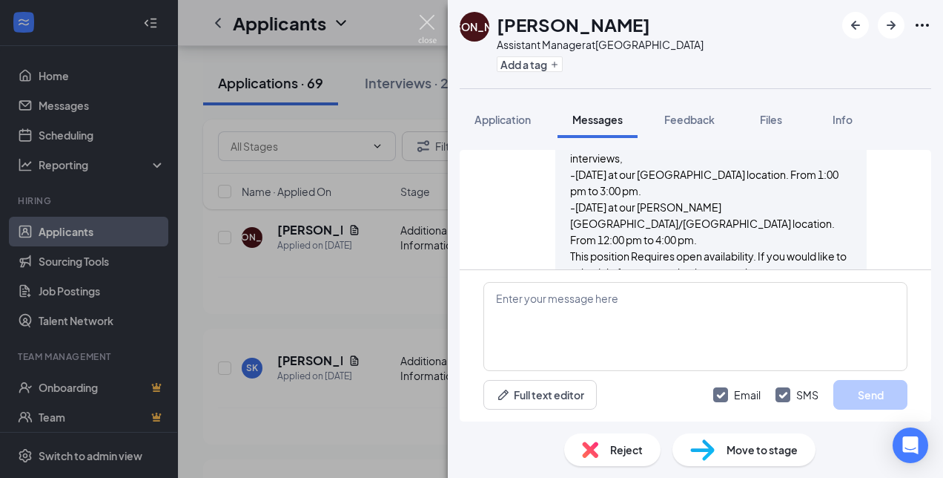
click at [430, 22] on img at bounding box center [427, 29] width 19 height 29
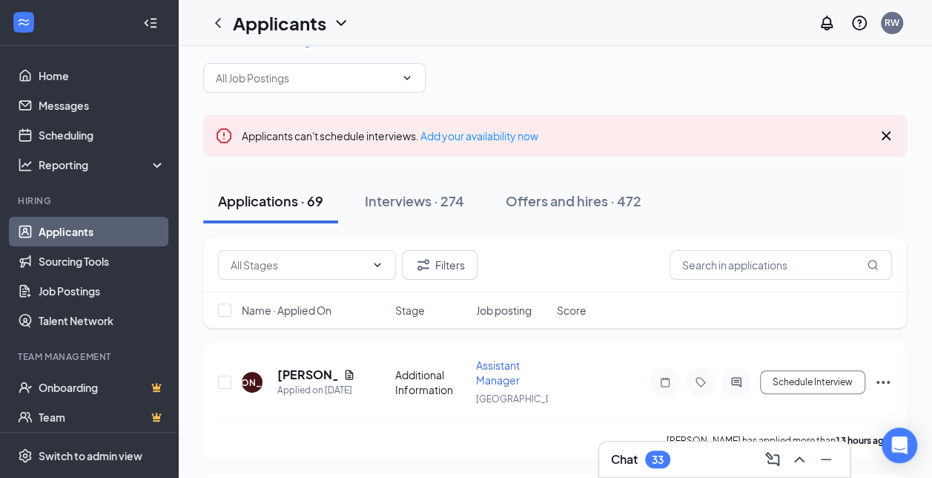
scroll to position [38, 0]
